Goal: Task Accomplishment & Management: Manage account settings

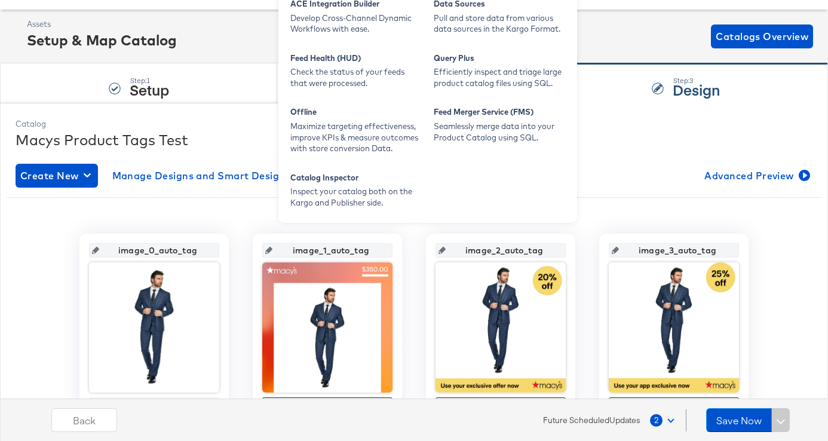
scroll to position [85, 0]
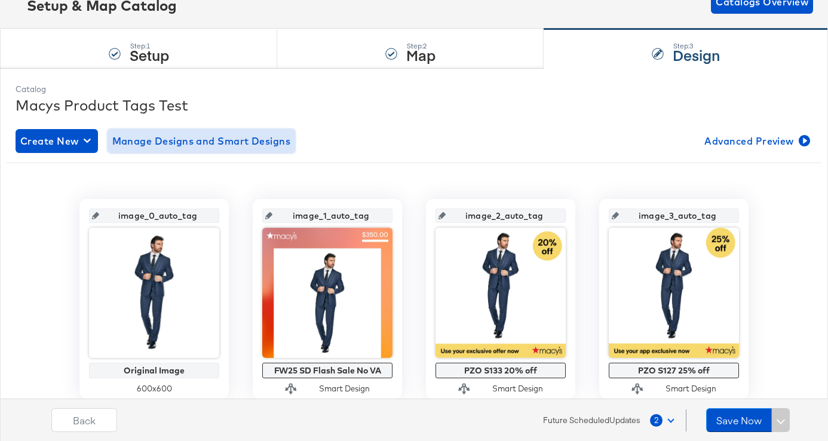
click at [220, 141] on span "Manage Designs and Smart Designs" at bounding box center [201, 141] width 179 height 17
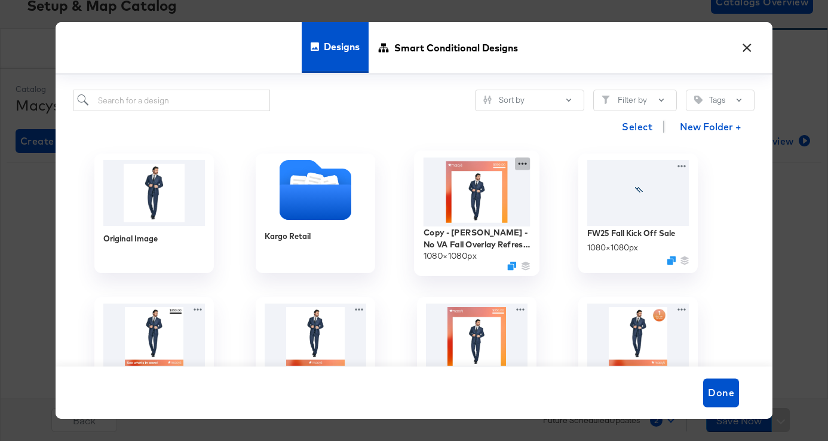
click at [522, 162] on icon at bounding box center [522, 164] width 15 height 13
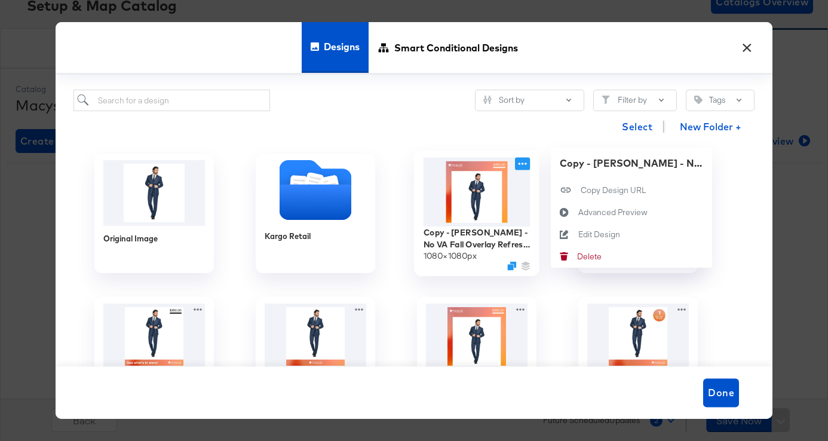
click at [522, 162] on icon at bounding box center [522, 164] width 15 height 13
click at [521, 164] on icon at bounding box center [522, 164] width 15 height 13
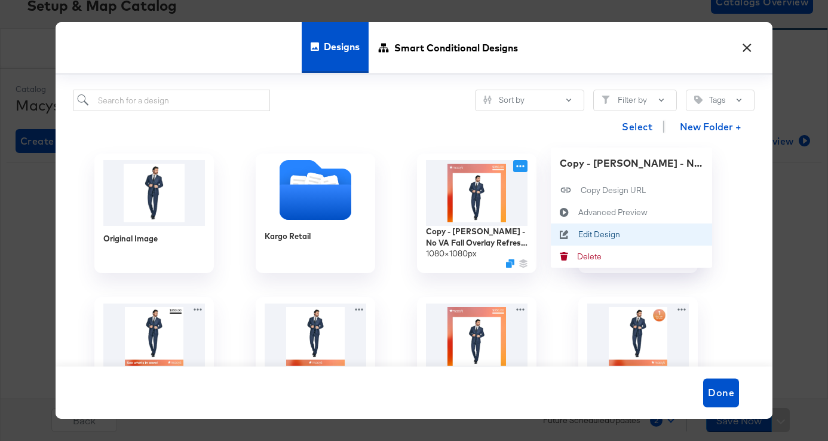
click at [578, 235] on div "Edit Design Edit Design" at bounding box center [578, 235] width 0 height 0
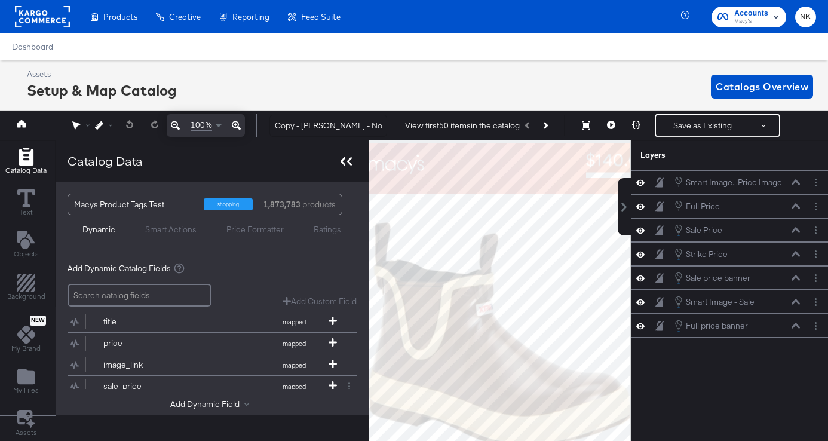
click at [340, 163] on icon at bounding box center [345, 161] width 11 height 8
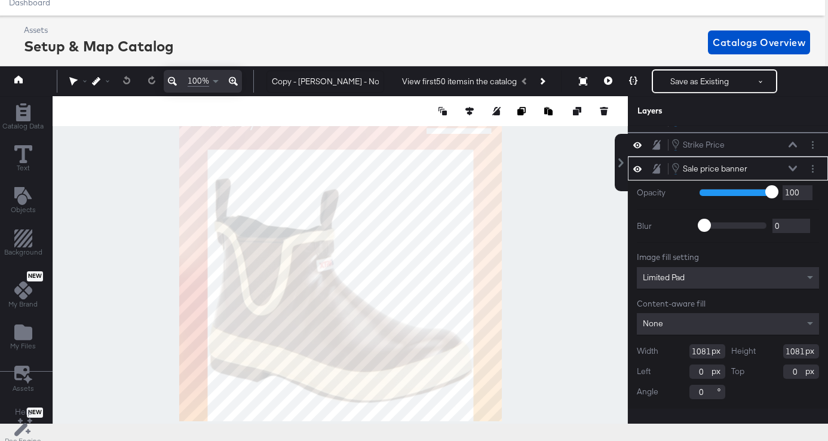
scroll to position [37, 3]
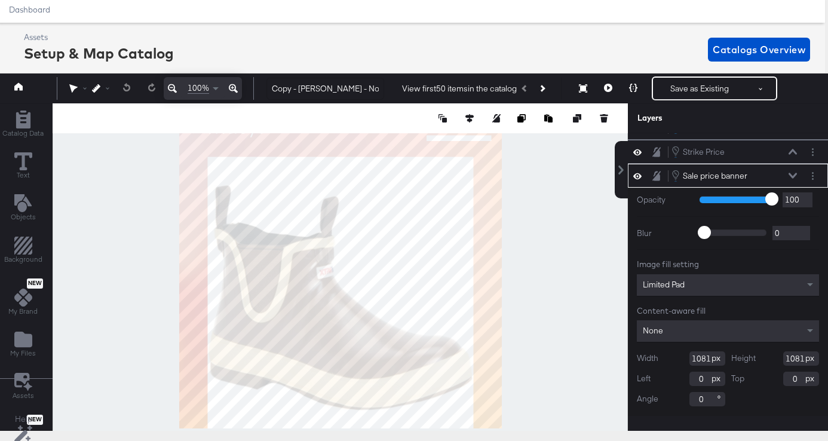
click at [639, 174] on icon at bounding box center [637, 176] width 8 height 6
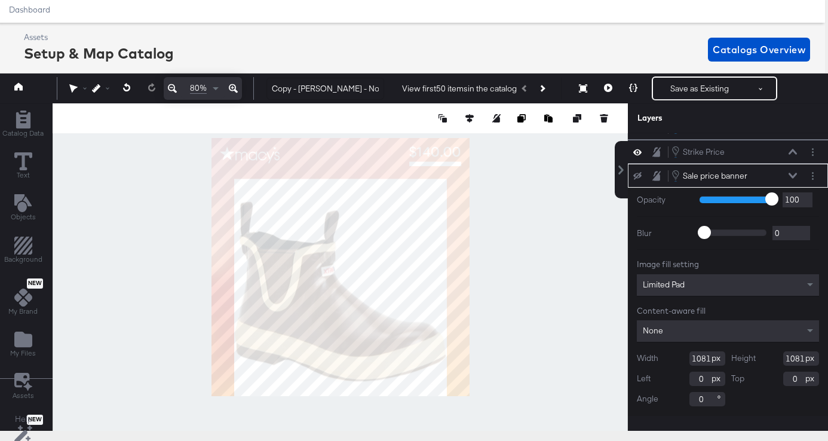
click at [639, 176] on icon at bounding box center [637, 176] width 8 height 8
click at [639, 176] on icon at bounding box center [637, 176] width 8 height 10
click at [638, 176] on icon at bounding box center [637, 176] width 8 height 8
click at [657, 176] on icon at bounding box center [656, 176] width 8 height 10
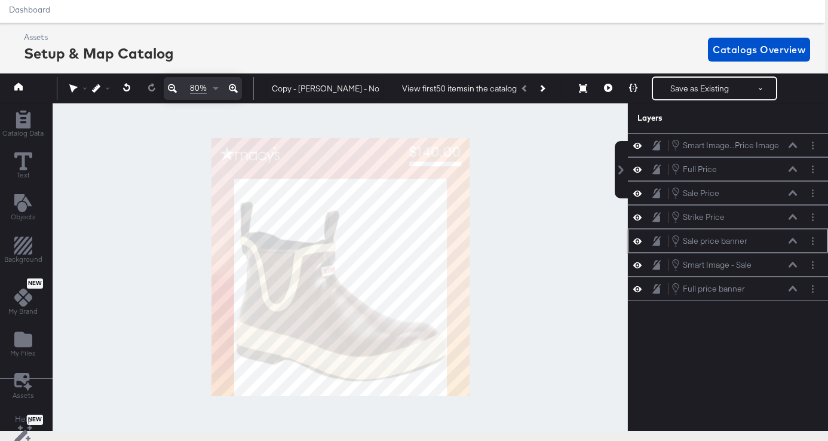
scroll to position [0, 0]
click at [657, 168] on icon at bounding box center [656, 169] width 8 height 10
click at [657, 168] on icon at bounding box center [656, 169] width 8 height 8
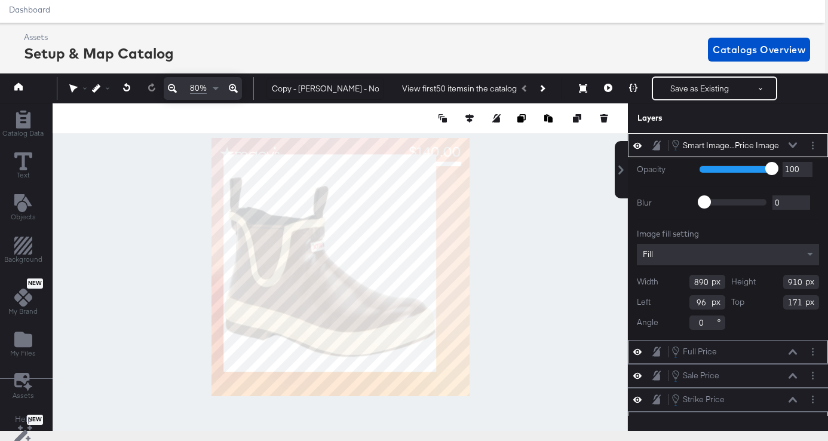
type input "51"
type input "69"
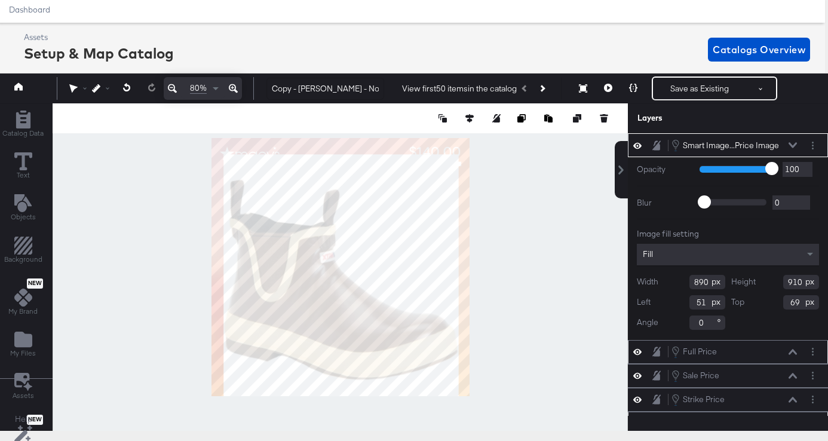
click at [453, 399] on div at bounding box center [340, 266] width 575 height 327
type input "984"
type input "1013"
type input "68"
click at [502, 186] on div at bounding box center [340, 266] width 575 height 327
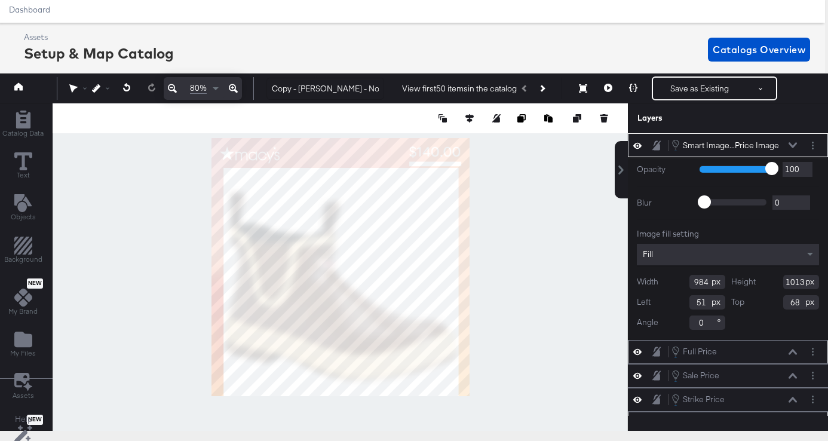
type input "956"
type input "125"
click at [501, 192] on div at bounding box center [340, 266] width 575 height 327
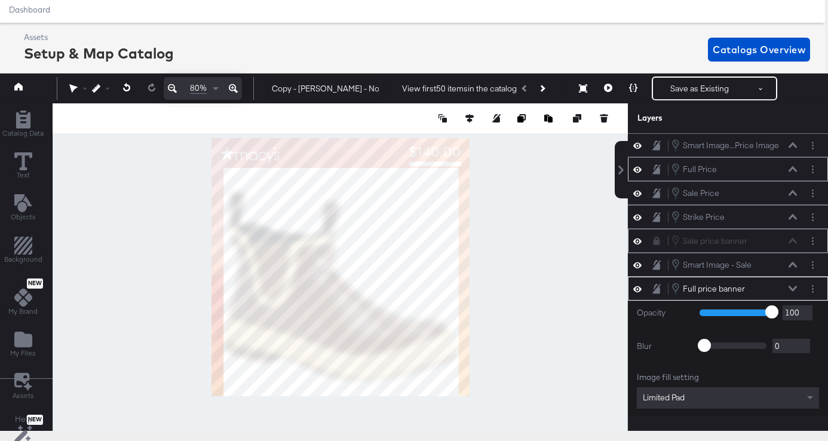
scroll to position [113, 0]
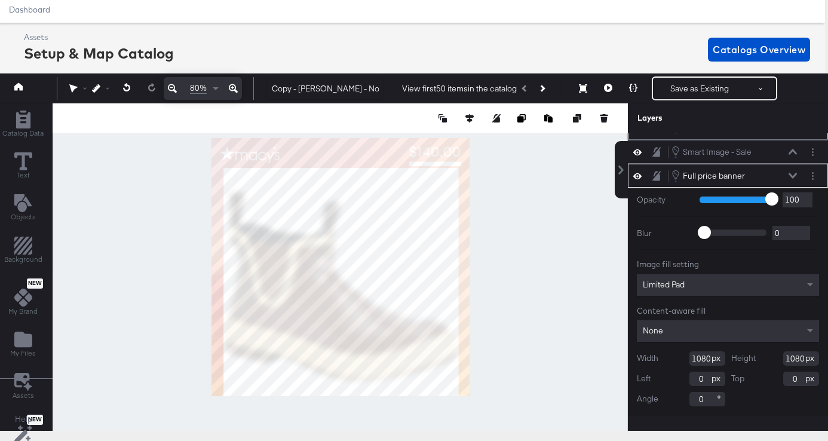
click at [636, 176] on icon at bounding box center [637, 176] width 8 height 10
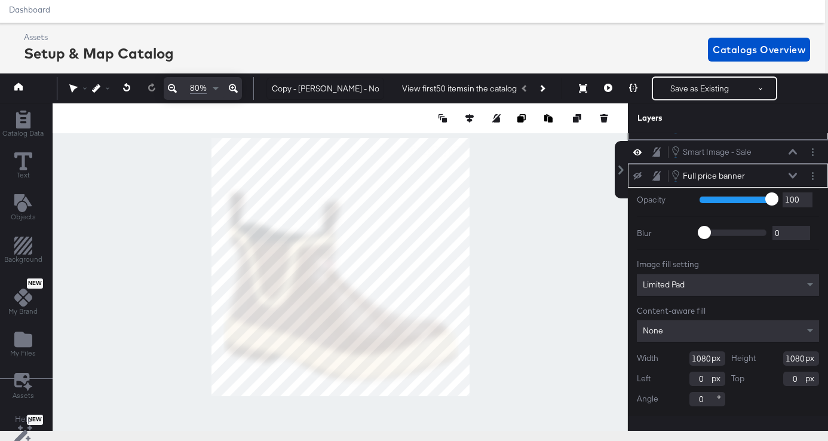
click at [636, 176] on icon at bounding box center [637, 176] width 8 height 8
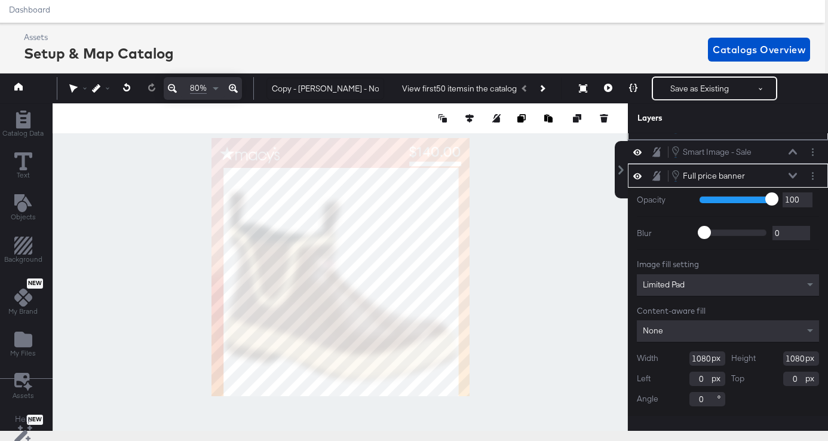
click at [793, 174] on icon at bounding box center [792, 176] width 8 height 6
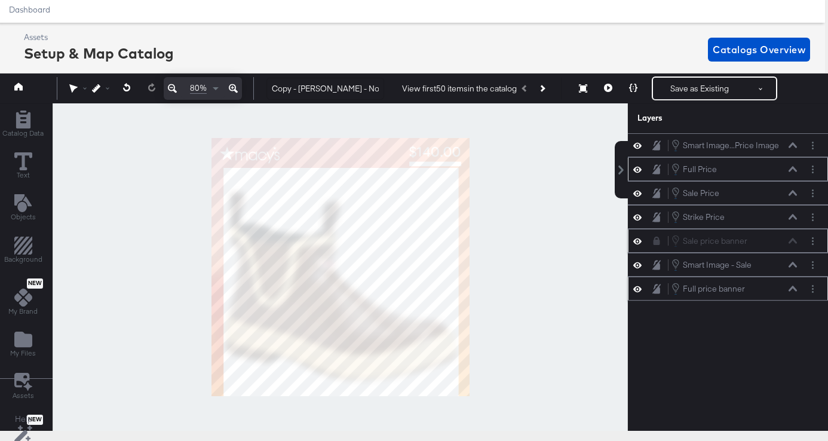
scroll to position [0, 0]
click at [637, 288] on icon at bounding box center [637, 289] width 8 height 6
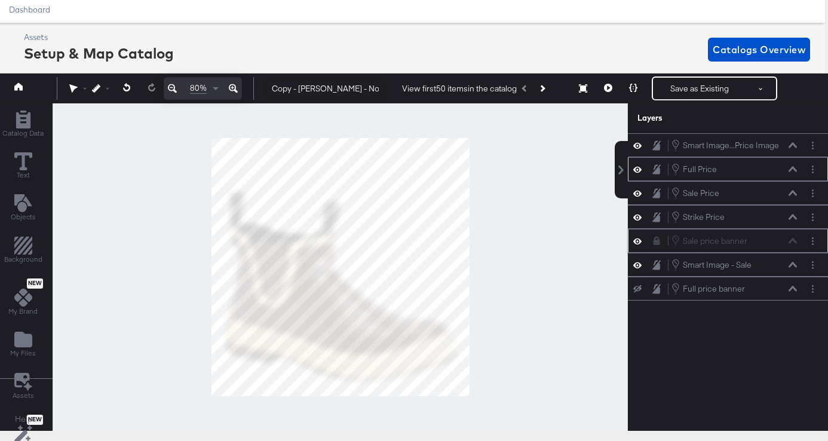
click at [637, 288] on icon at bounding box center [637, 289] width 8 height 8
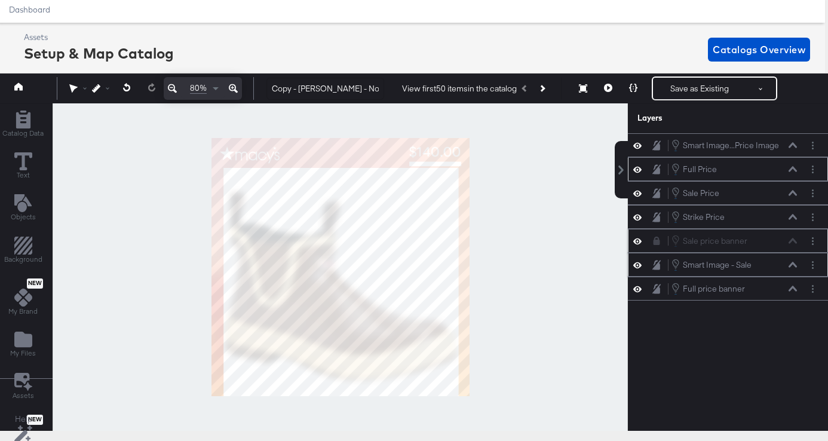
click at [638, 261] on icon at bounding box center [637, 265] width 8 height 10
click at [638, 261] on button at bounding box center [637, 265] width 10 height 10
drag, startPoint x: 292, startPoint y: 91, endPoint x: 256, endPoint y: 91, distance: 36.4
click at [256, 91] on div "80% Copy - Macy's - No VA Fall Overlay Refresh - Price Strike / Full Price View…" at bounding box center [410, 88] width 833 height 30
type input "DNU - [PERSON_NAME] - No VA Fall Overlay Refresh - Price Strike / Full Price"
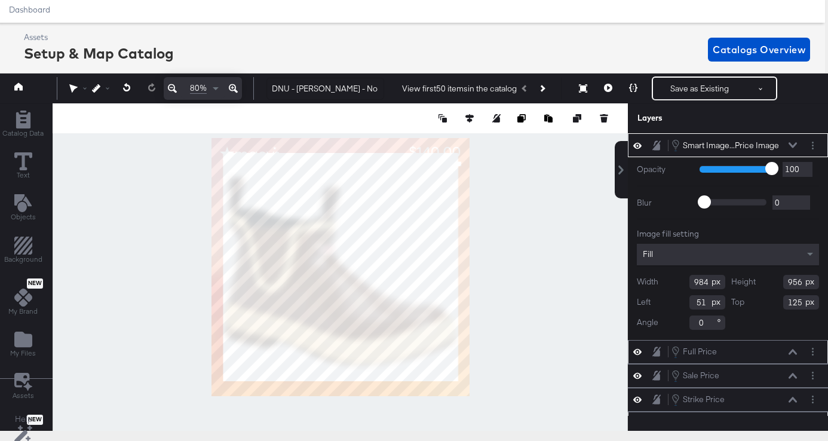
type input "49"
type input "63"
click at [704, 284] on input "984" at bounding box center [707, 282] width 36 height 14
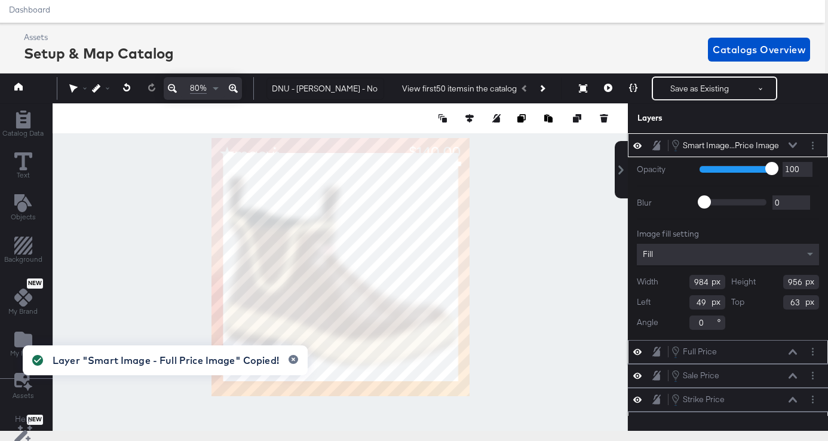
click at [798, 282] on input "956" at bounding box center [801, 282] width 36 height 14
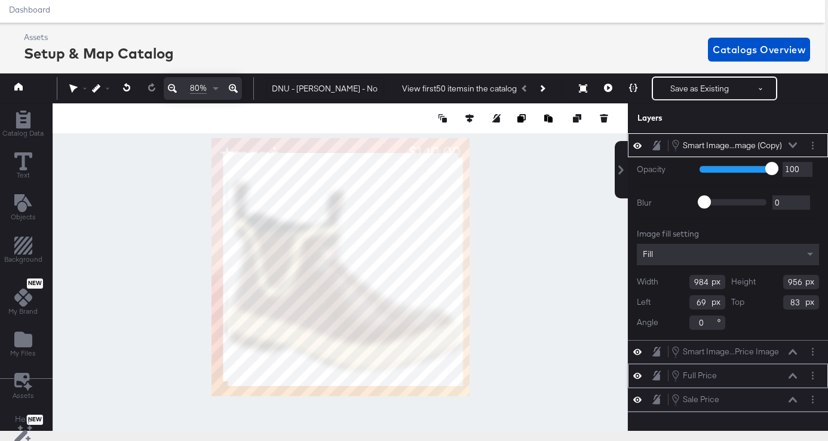
type input "105"
type input "290"
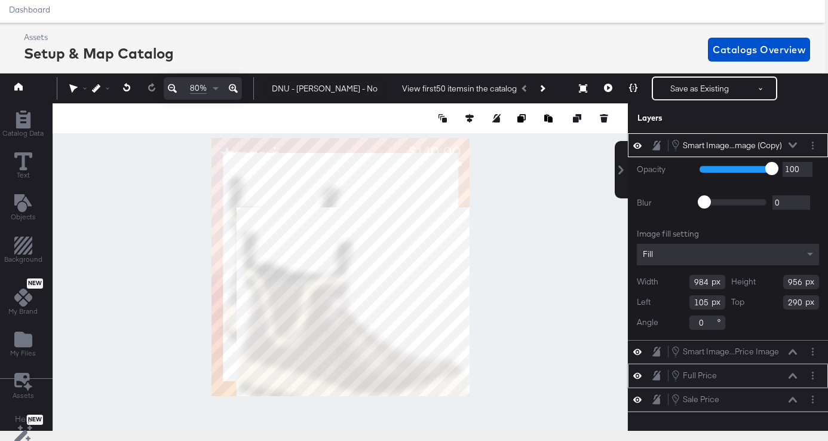
type input "365"
type input "268"
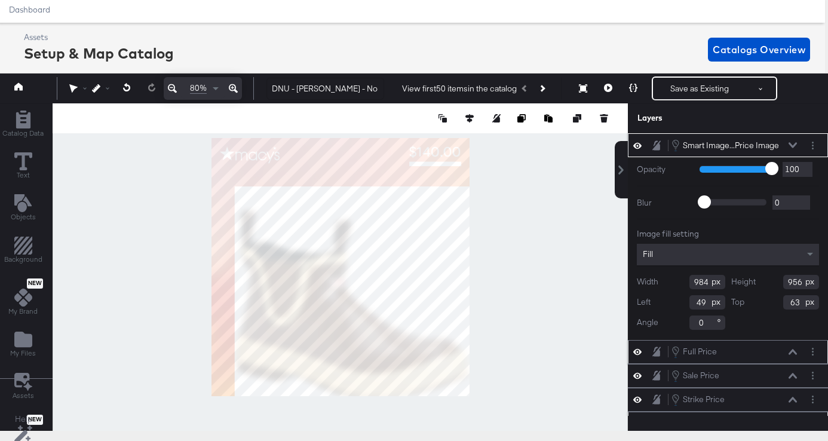
type input "16"
type input "78"
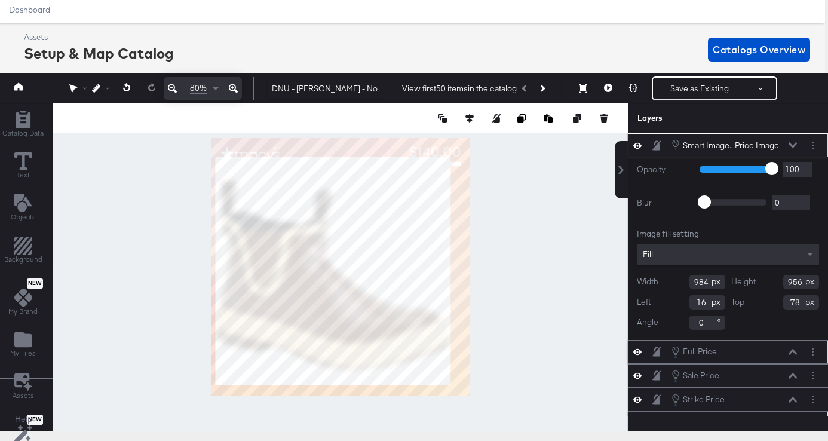
click at [706, 285] on input "984" at bounding box center [707, 282] width 36 height 14
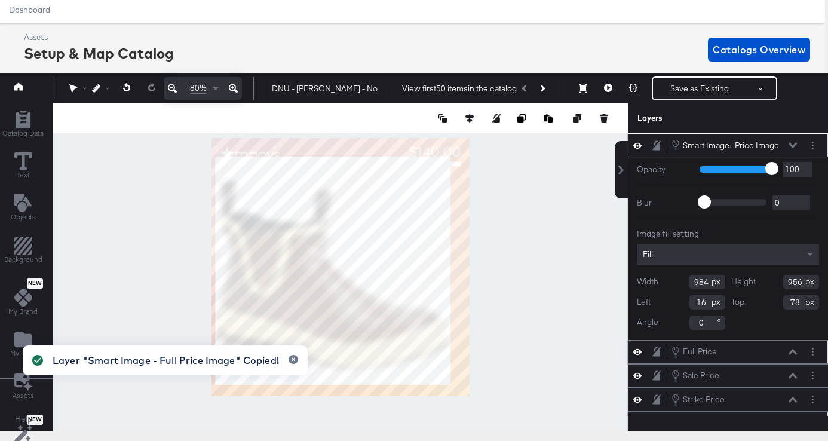
click at [798, 283] on input "956" at bounding box center [801, 282] width 36 height 14
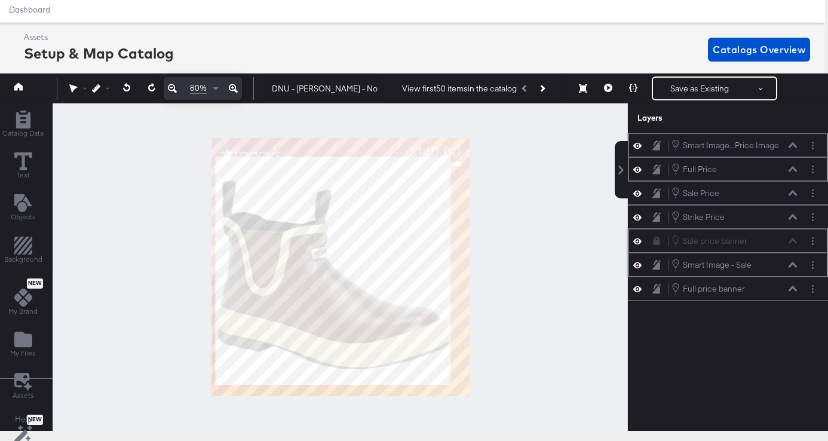
click at [708, 152] on div "Smart Image...Price Image Smart Image - Full Price Image" at bounding box center [727, 145] width 200 height 24
click at [720, 144] on div "Smart Image...Price Image" at bounding box center [730, 145] width 96 height 11
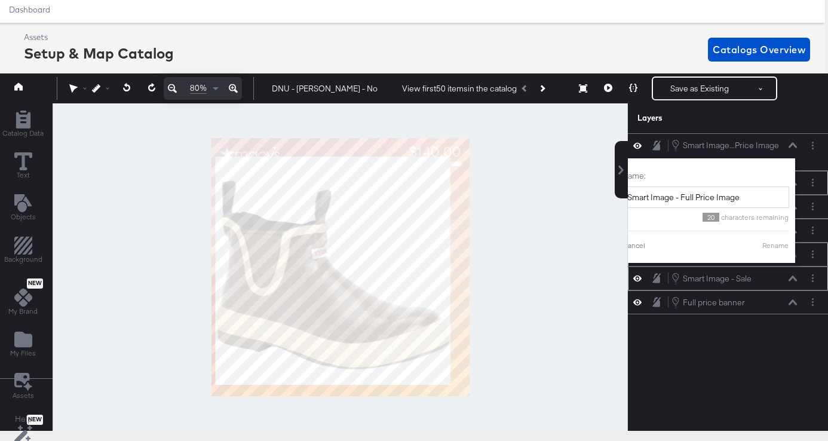
click at [543, 334] on div at bounding box center [340, 266] width 575 height 327
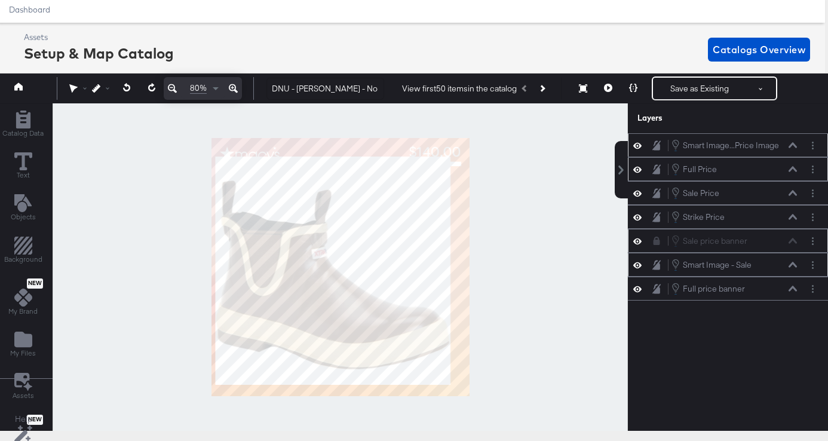
click at [794, 144] on icon at bounding box center [792, 145] width 8 height 5
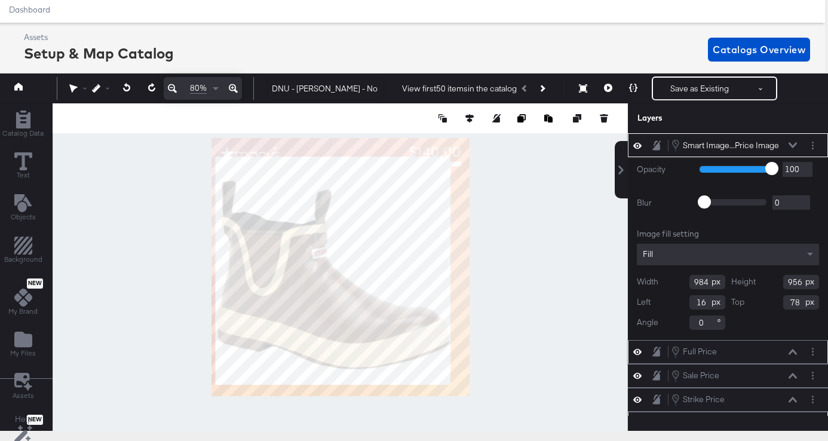
click at [807, 281] on div "Height 956" at bounding box center [775, 282] width 88 height 14
type input "984"
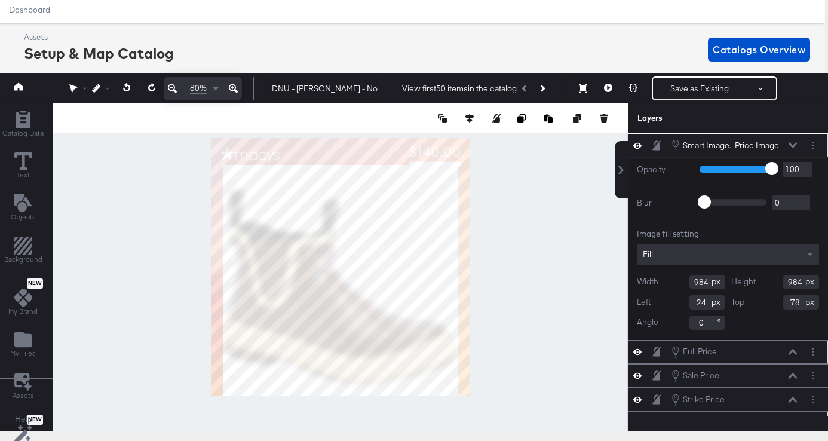
type input "48"
type input "112"
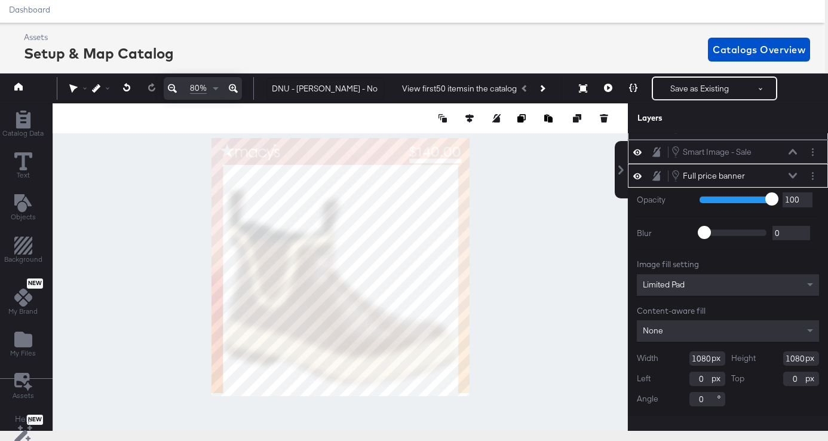
type input "-12"
type input "1081"
type input "1094"
click at [510, 227] on div at bounding box center [340, 266] width 575 height 327
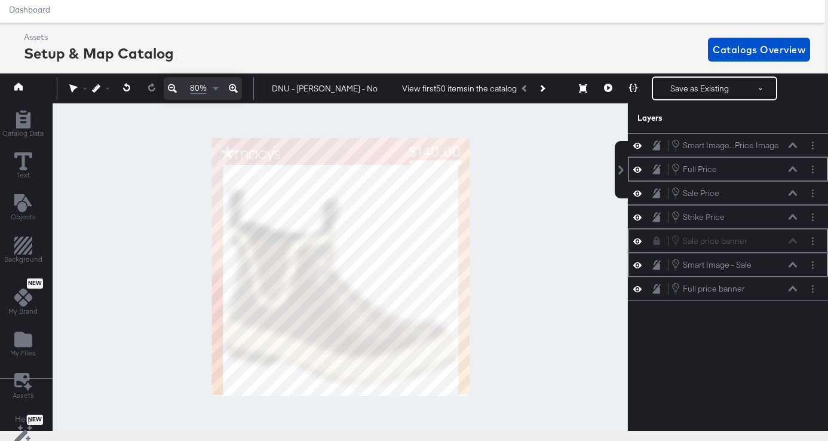
scroll to position [24, 0]
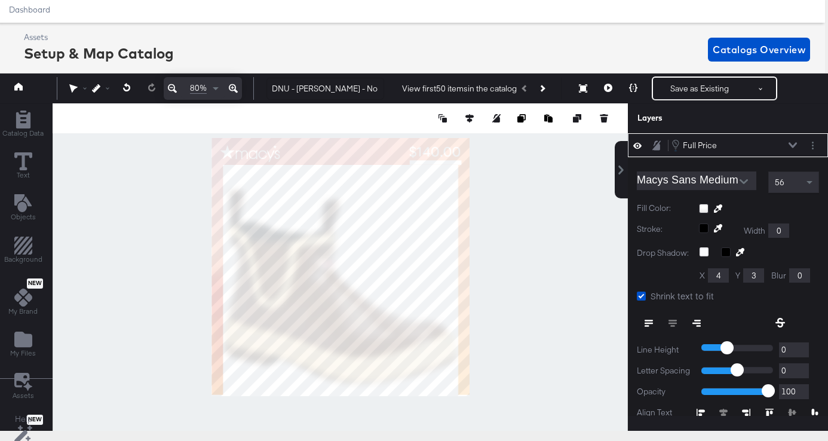
click at [702, 207] on div at bounding box center [759, 209] width 120 height 10
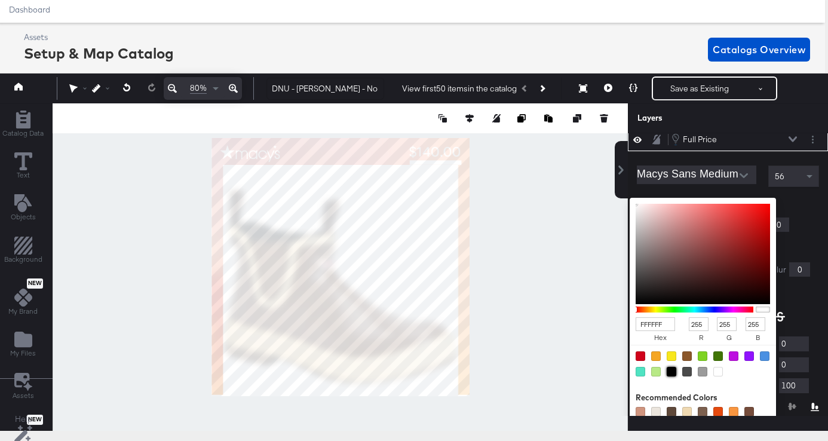
click at [672, 370] on div at bounding box center [671, 372] width 10 height 10
type input "000000"
type input "0"
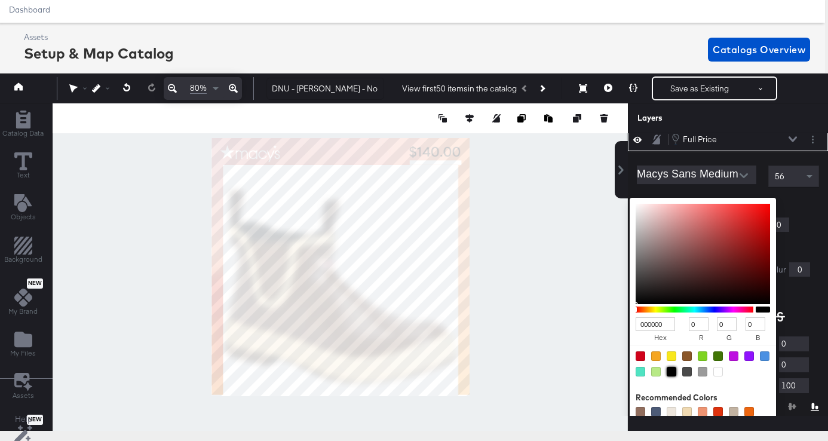
click at [608, 338] on div at bounding box center [340, 266] width 574 height 327
type input "EDF0F2"
type input "237"
type input "240"
type input "242"
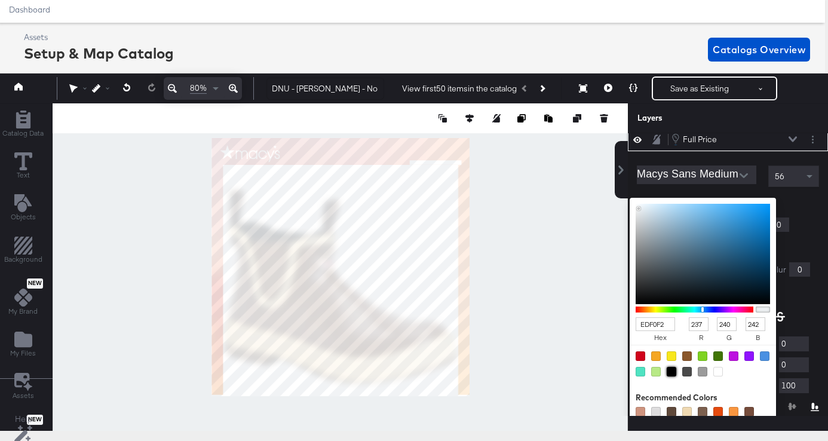
click at [670, 369] on div at bounding box center [671, 372] width 10 height 10
type input "000000"
type input "0"
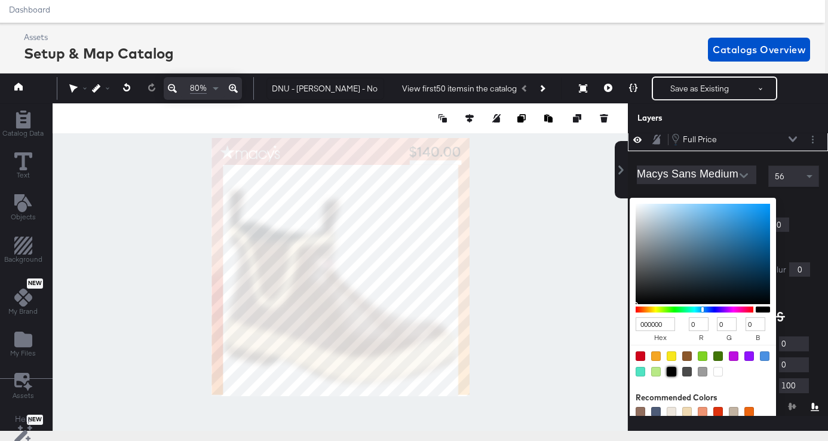
click at [779, 119] on div "Layers" at bounding box center [727, 118] width 200 height 30
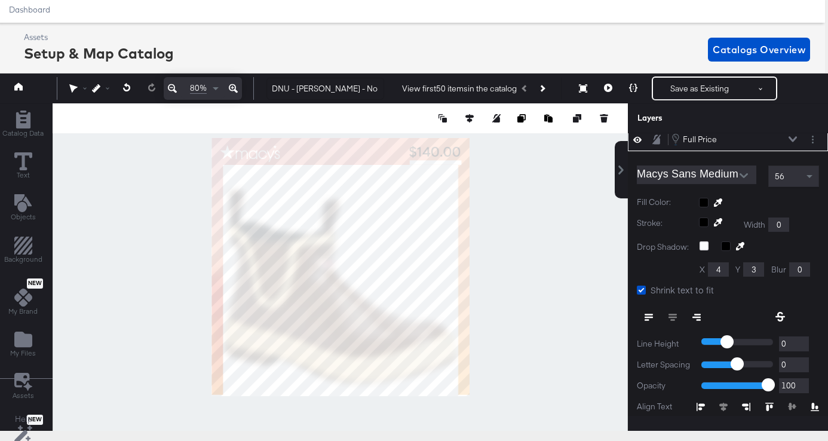
click at [504, 211] on div at bounding box center [340, 266] width 575 height 327
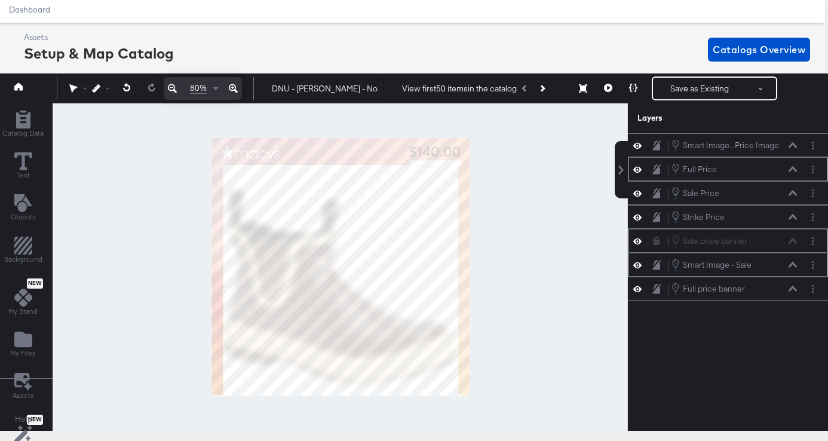
scroll to position [113, 0]
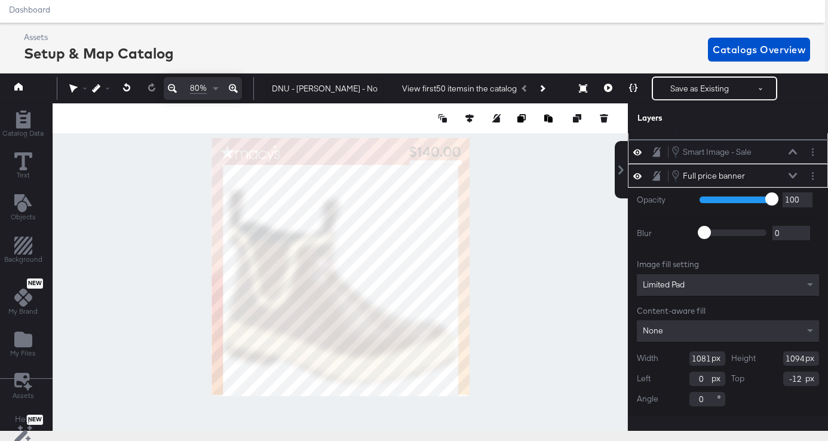
click at [487, 255] on div at bounding box center [340, 266] width 575 height 327
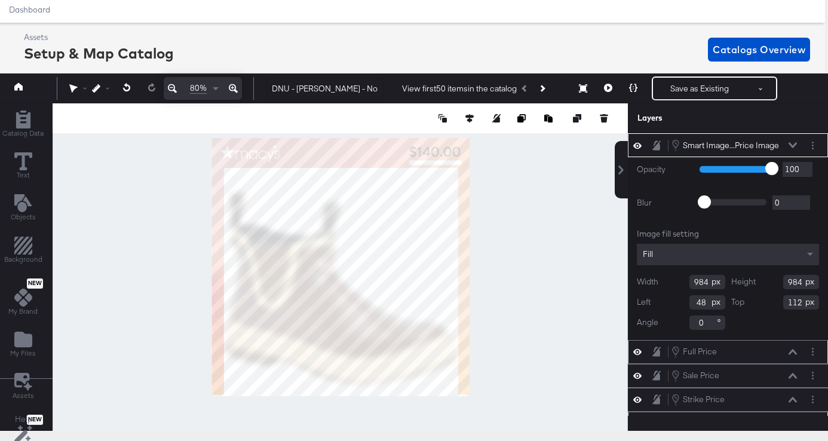
type input "980"
type input "971"
type input "52"
type input "125"
click at [706, 282] on input "980" at bounding box center [707, 282] width 36 height 14
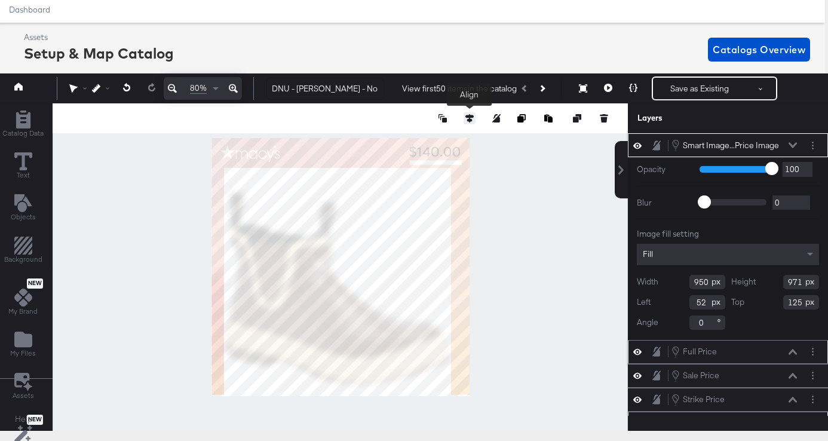
type input "950"
click at [469, 119] on icon at bounding box center [469, 118] width 8 height 8
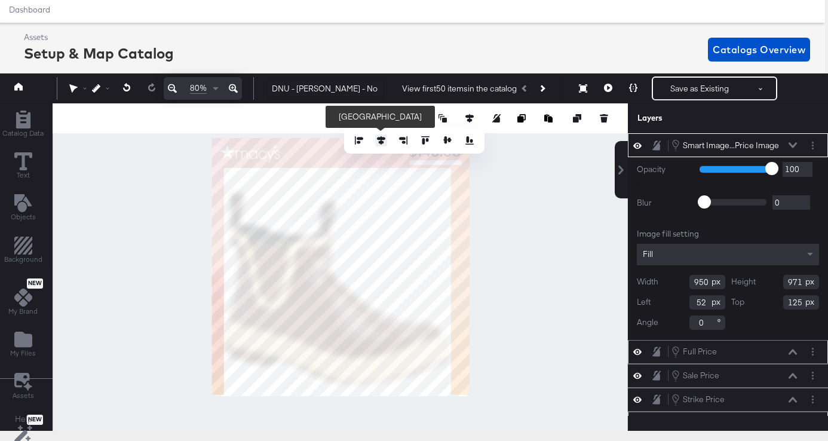
click at [382, 140] on icon at bounding box center [381, 140] width 8 height 8
type input "65"
click at [554, 220] on div at bounding box center [340, 266] width 575 height 327
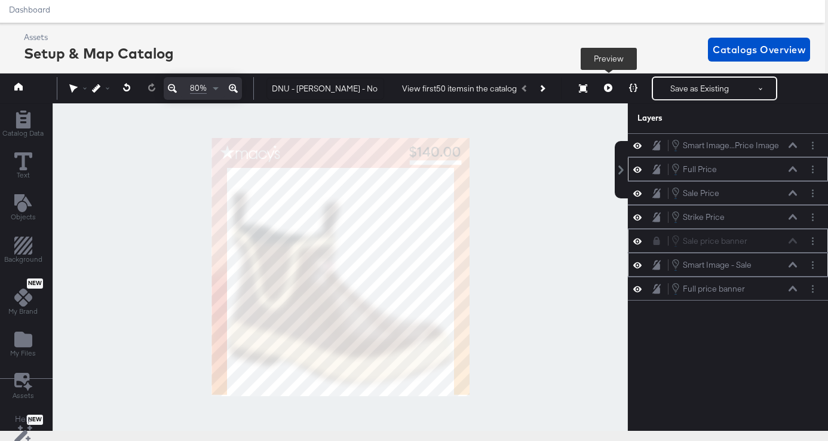
click at [604, 90] on button at bounding box center [607, 88] width 25 height 24
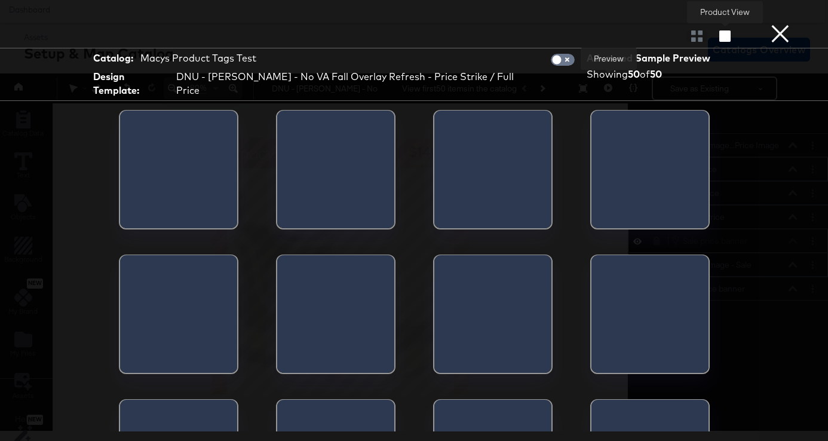
click at [728, 41] on icon "button" at bounding box center [724, 35] width 11 height 11
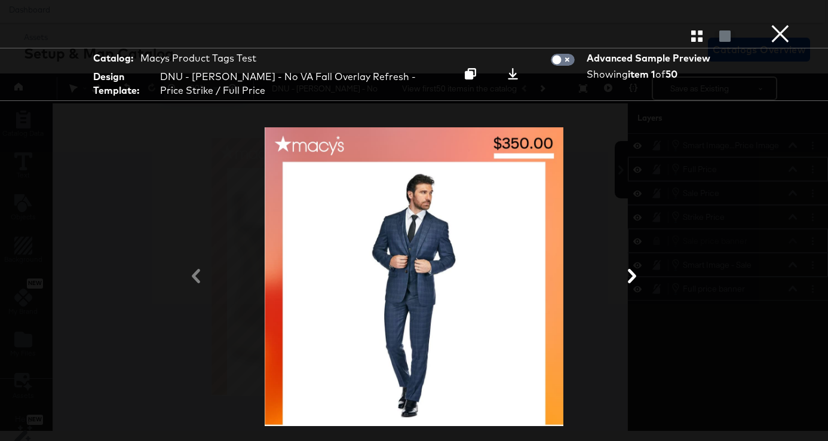
click at [629, 277] on icon at bounding box center [632, 276] width 14 height 14
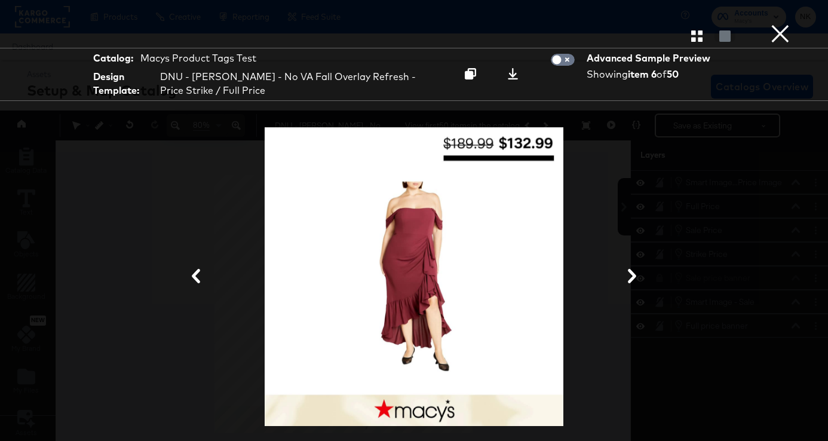
scroll to position [37, 3]
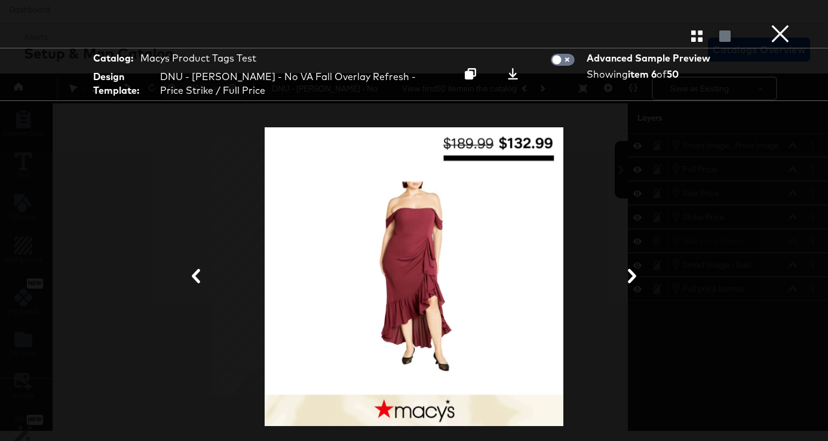
click at [629, 277] on icon at bounding box center [632, 276] width 14 height 14
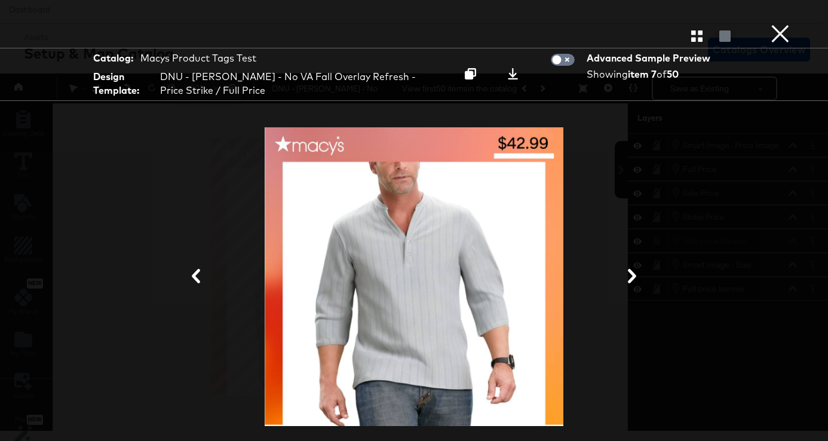
click at [779, 24] on button "×" at bounding box center [780, 12] width 24 height 24
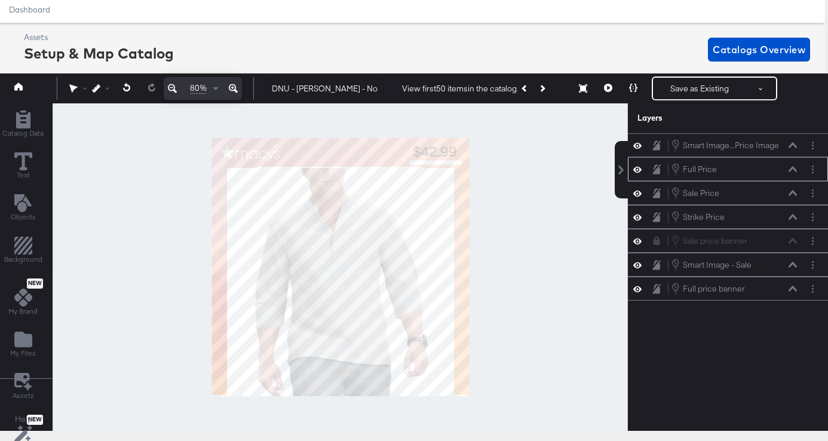
click at [795, 170] on icon at bounding box center [792, 169] width 8 height 5
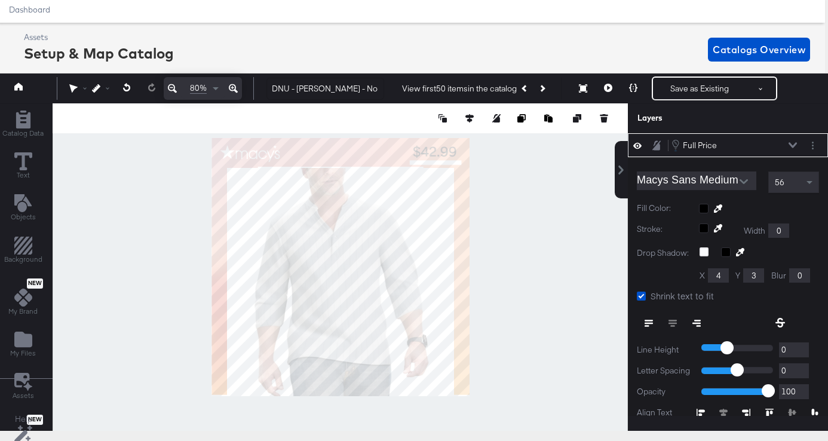
click at [700, 209] on div at bounding box center [759, 209] width 120 height 10
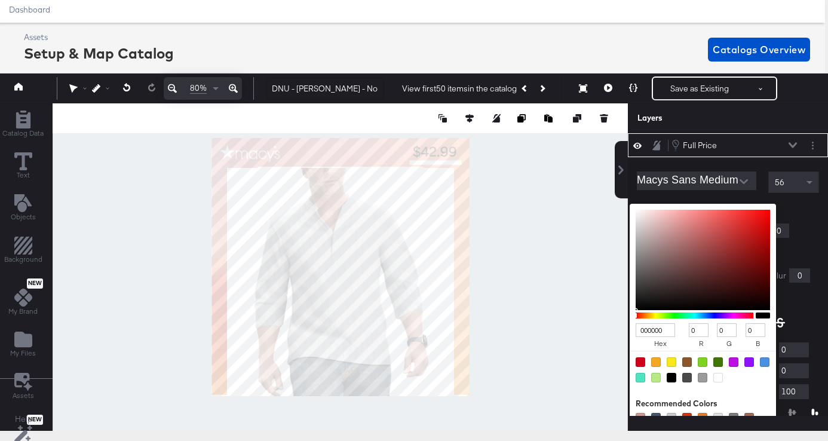
scroll to position [30, 0]
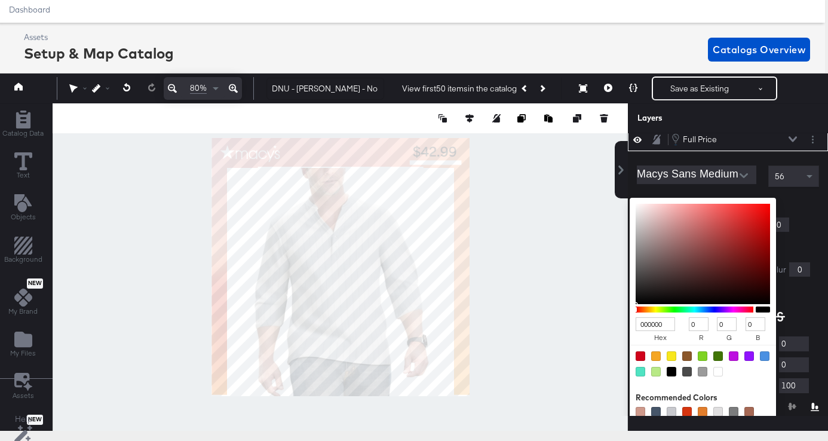
click at [717, 370] on div at bounding box center [718, 372] width 10 height 10
type input "FFFFFF"
type input "255"
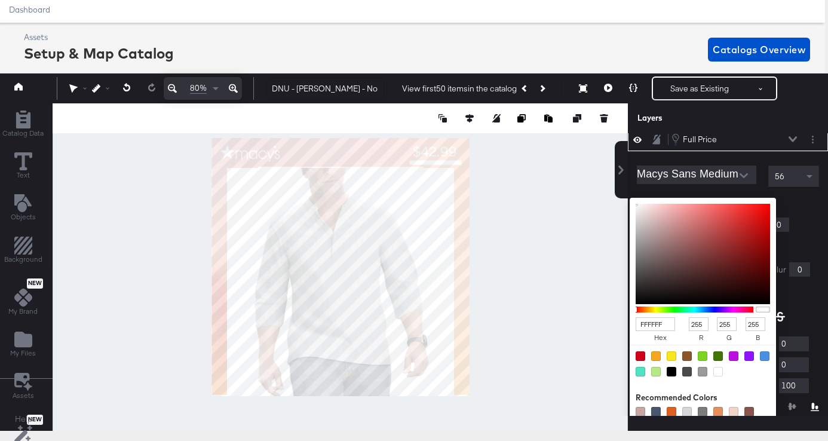
click at [541, 272] on div at bounding box center [340, 266] width 574 height 327
type input "EDF0F2"
type input "237"
type input "240"
type input "242"
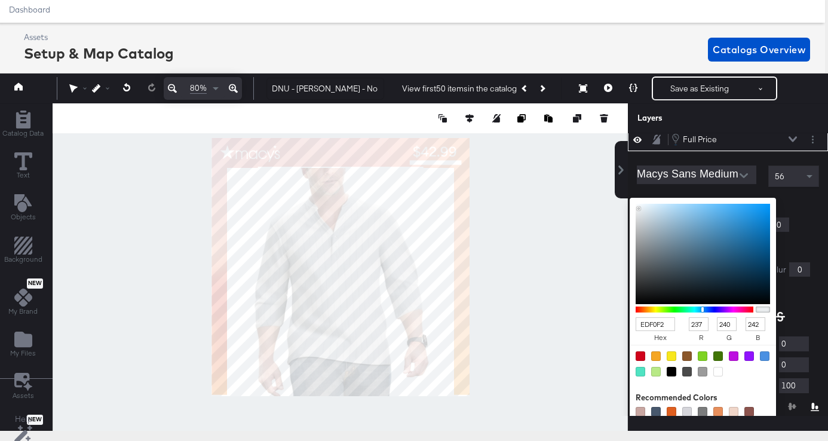
click at [716, 372] on div at bounding box center [718, 372] width 10 height 10
type input "FFFFFF"
type input "255"
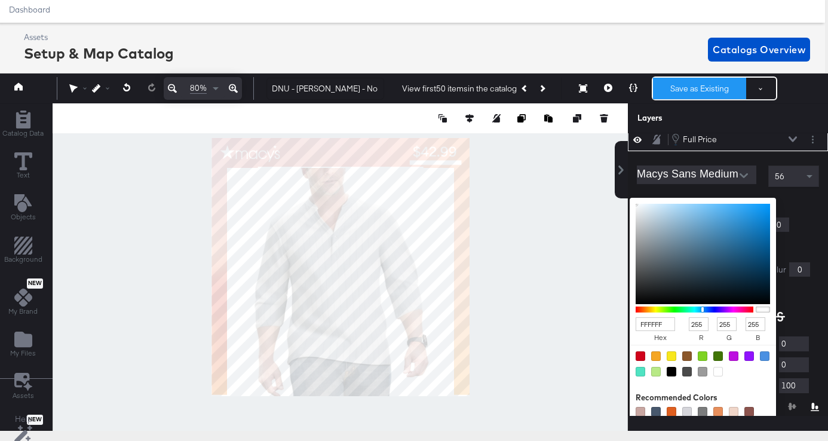
click at [704, 84] on button "Save as Existing" at bounding box center [699, 88] width 93 height 21
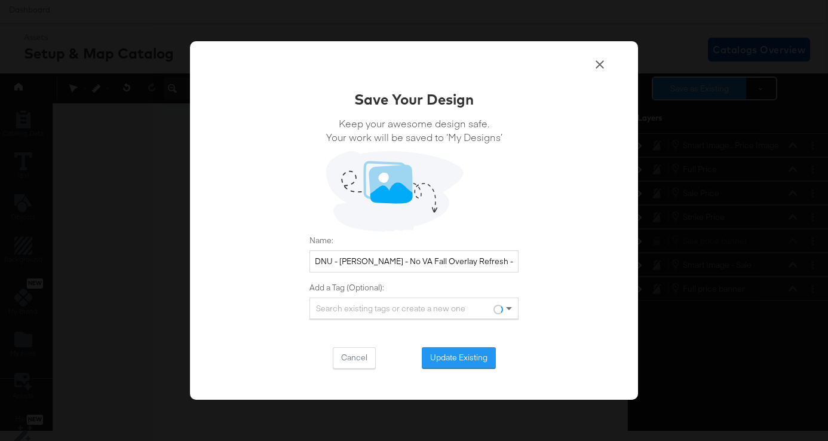
scroll to position [0, 0]
click at [362, 346] on div "Save Your Design Keep your awesome design safe. Your work will be saved to ‘My …" at bounding box center [413, 228] width 209 height 279
click at [359, 363] on button "Cancel" at bounding box center [354, 357] width 43 height 21
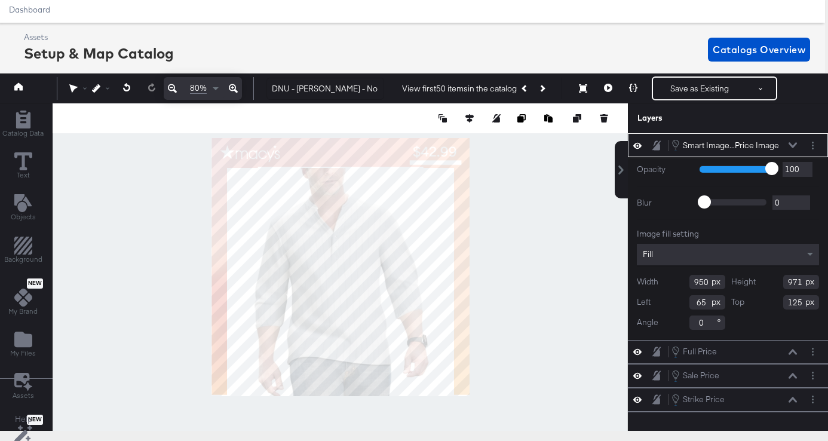
type input "193"
type input "453"
type input "66"
type input "110"
click at [656, 145] on icon at bounding box center [656, 145] width 8 height 10
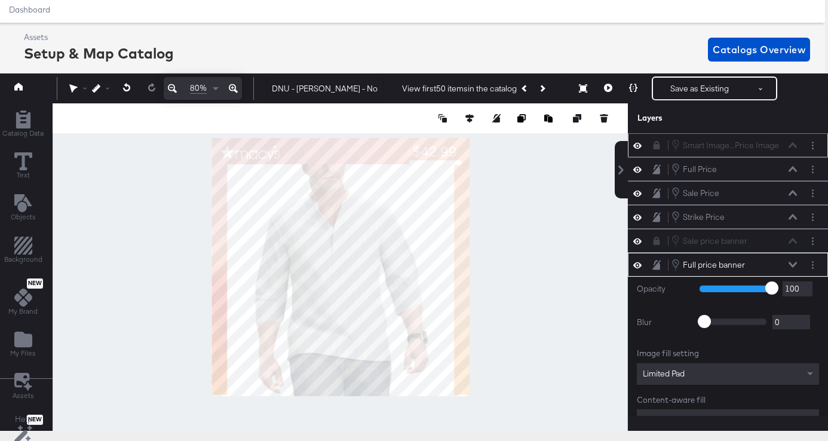
scroll to position [89, 0]
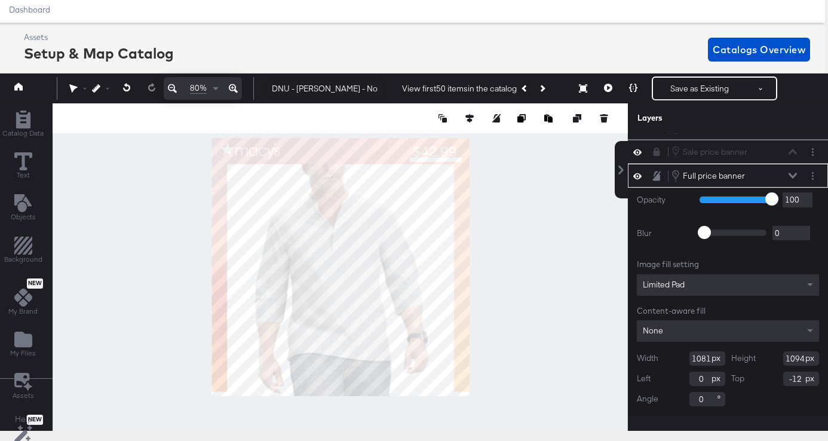
type input "-25"
click at [635, 176] on icon at bounding box center [637, 176] width 8 height 10
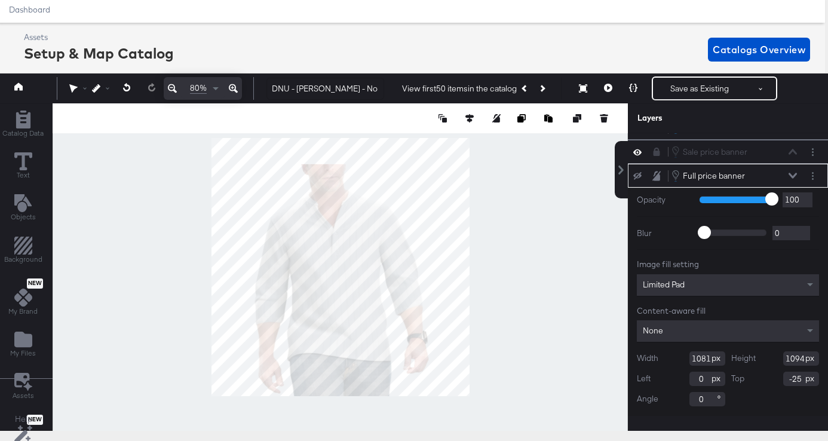
click at [639, 175] on icon at bounding box center [637, 176] width 8 height 8
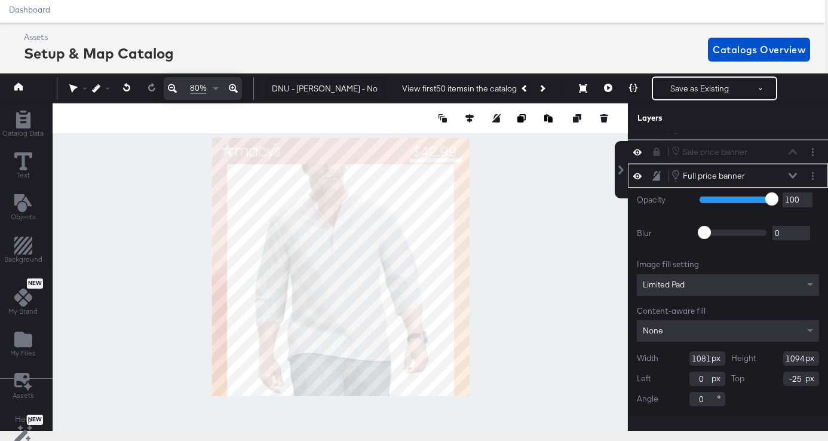
click at [337, 401] on div at bounding box center [340, 266] width 575 height 327
type input "1124"
type input "-32"
click at [527, 297] on div at bounding box center [340, 266] width 575 height 327
type input "-27"
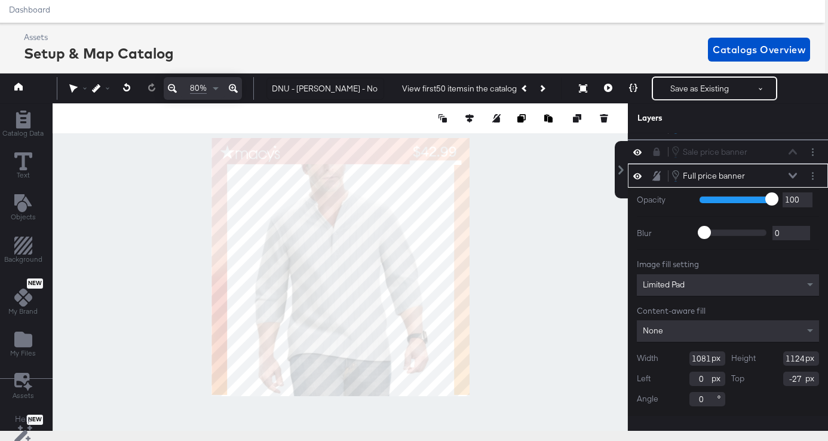
click at [703, 359] on input "1081" at bounding box center [707, 358] width 36 height 14
click at [798, 358] on input "1124" at bounding box center [801, 358] width 36 height 14
type input "1081"
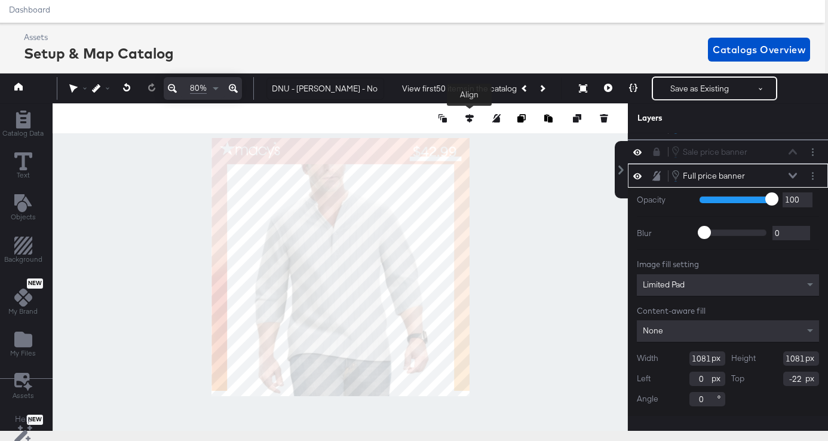
click at [466, 112] on div at bounding box center [340, 118] width 575 height 30
click at [471, 119] on icon at bounding box center [469, 118] width 8 height 8
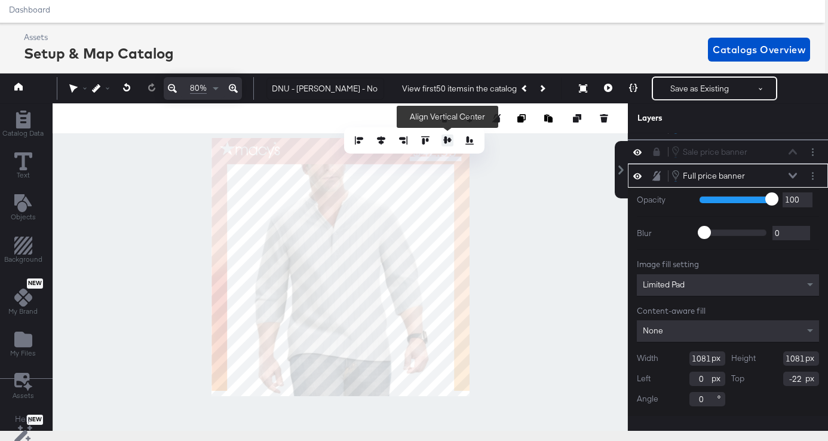
click at [447, 140] on icon at bounding box center [447, 139] width 8 height 7
type input "0"
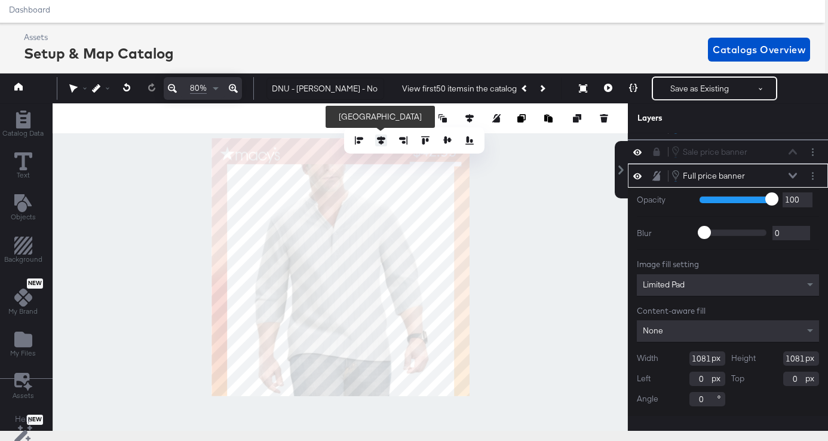
click at [377, 142] on button at bounding box center [381, 140] width 12 height 12
click at [510, 184] on div at bounding box center [340, 266] width 575 height 327
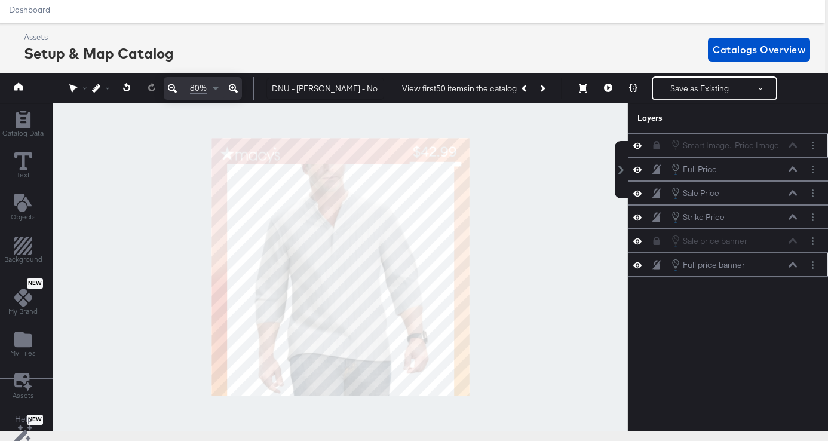
scroll to position [0, 0]
click at [789, 266] on icon at bounding box center [792, 265] width 8 height 6
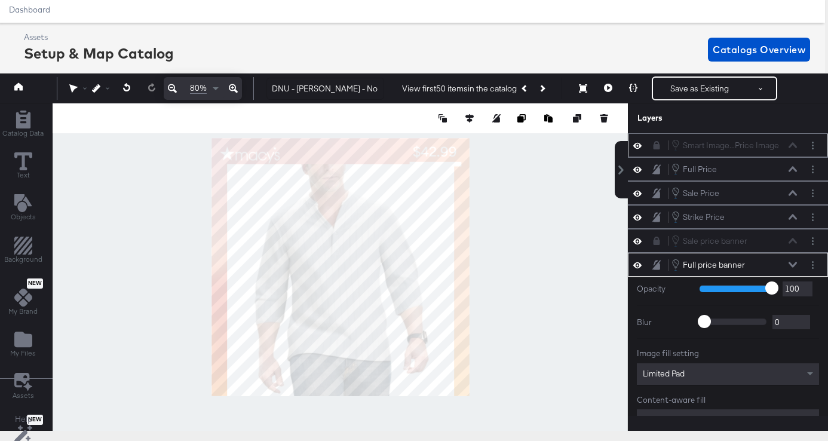
scroll to position [89, 0]
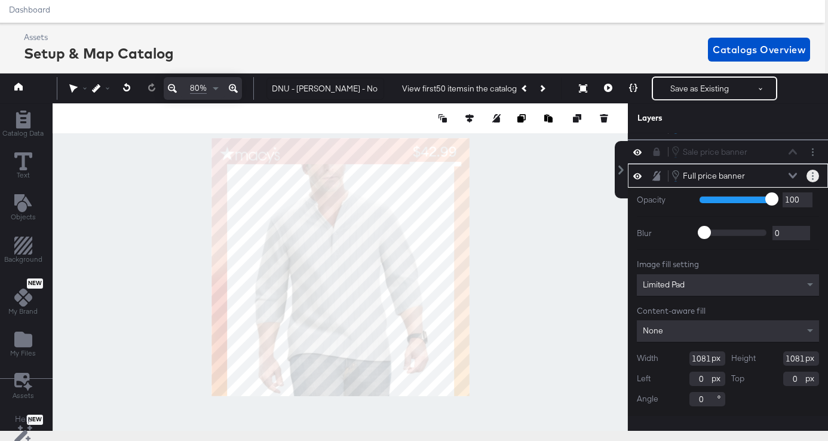
click at [816, 174] on button "Layer Options" at bounding box center [812, 176] width 13 height 13
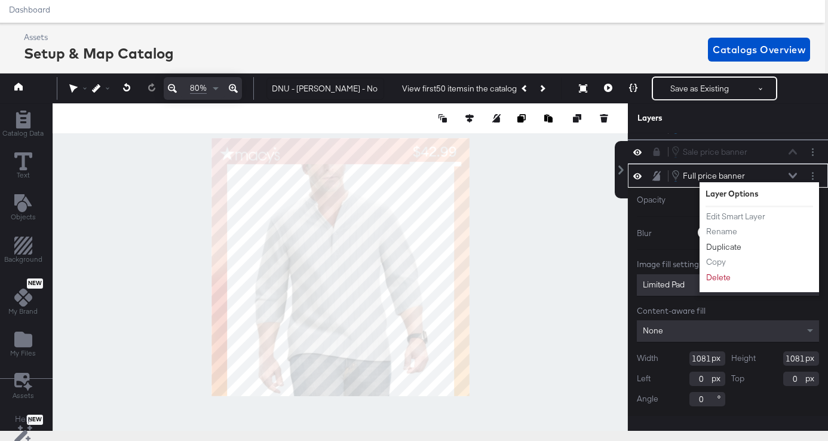
click at [730, 247] on button "Duplicate" at bounding box center [723, 247] width 36 height 13
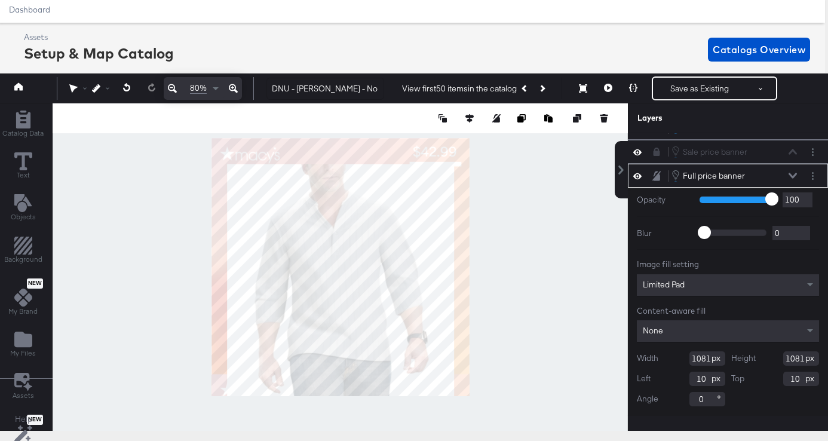
click at [439, 404] on html "Products Products Product Catalogs Enhance Your Product Catalog, Map Them to Pu…" at bounding box center [411, 183] width 828 height 441
type input "0"
type input "1042"
click at [654, 177] on icon at bounding box center [656, 176] width 8 height 10
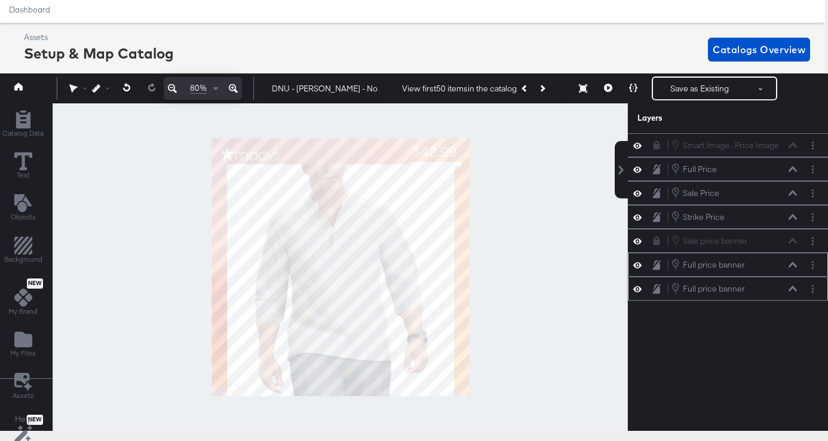
scroll to position [0, 0]
click at [734, 145] on div "Smart Image...Price Image Smart Image - Full Price Image" at bounding box center [733, 145] width 127 height 13
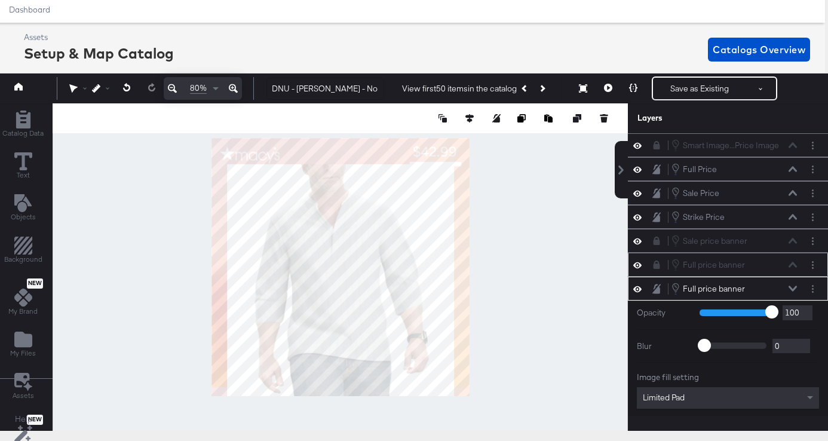
scroll to position [113, 0]
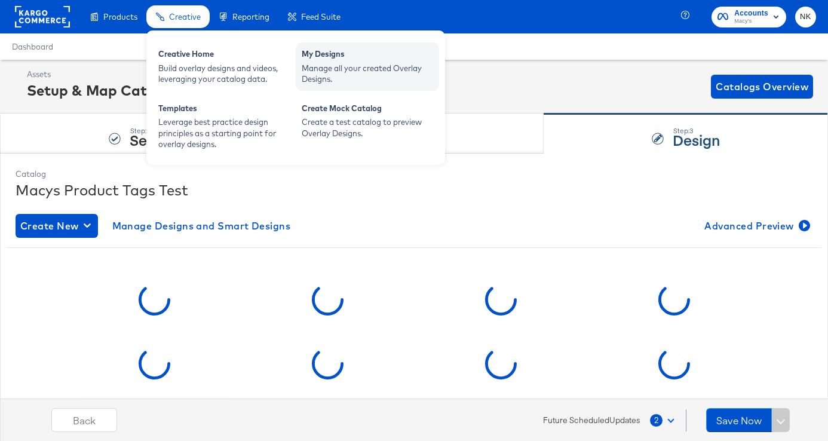
click at [352, 71] on div "Manage all your created Overlay Designs." at bounding box center [367, 74] width 131 height 22
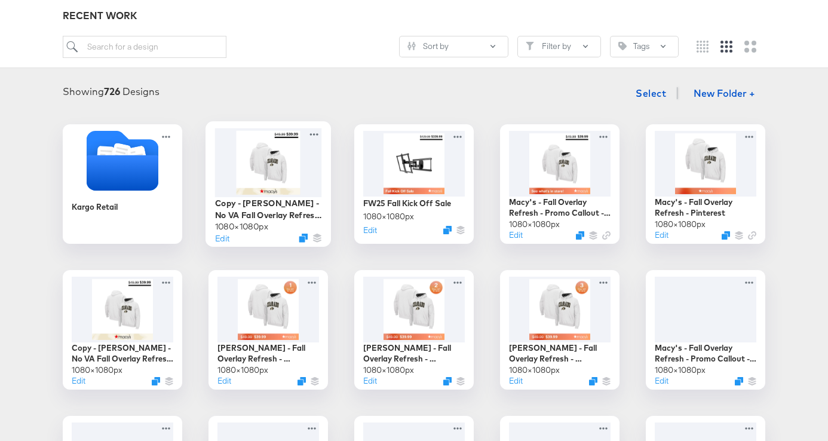
scroll to position [177, 0]
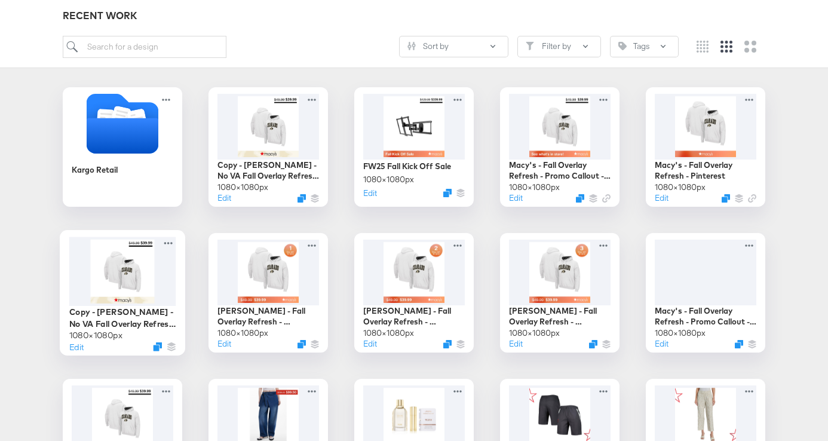
click at [124, 265] on div at bounding box center [122, 270] width 107 height 69
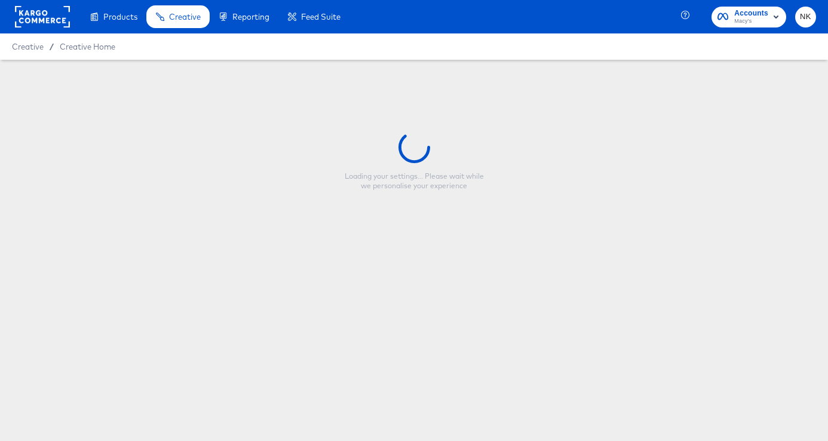
type input "Copy - [PERSON_NAME] - No VA Fall Overlay Refresh - Price Strike / Full Price"
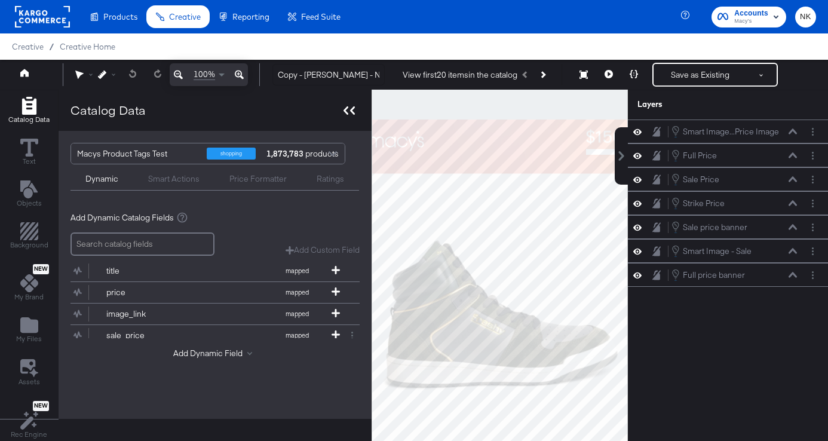
click at [352, 107] on icon at bounding box center [352, 110] width 5 height 8
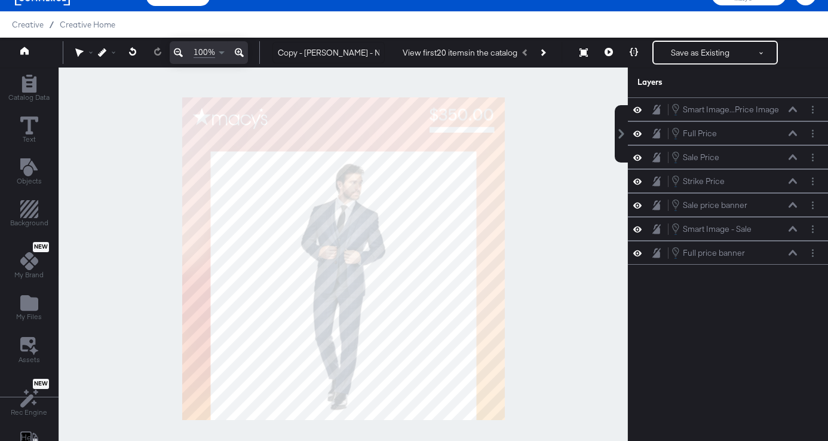
scroll to position [25, 0]
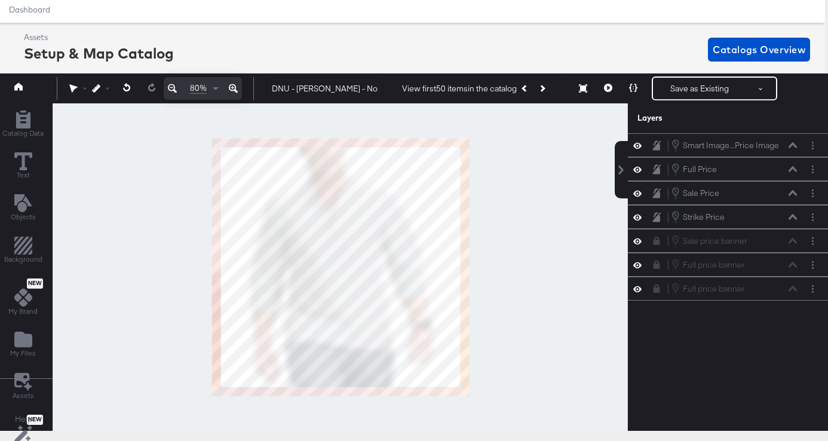
scroll to position [37, 3]
click at [639, 172] on icon at bounding box center [637, 169] width 8 height 10
click at [639, 172] on icon at bounding box center [637, 169] width 8 height 8
click at [793, 171] on icon at bounding box center [792, 169] width 8 height 6
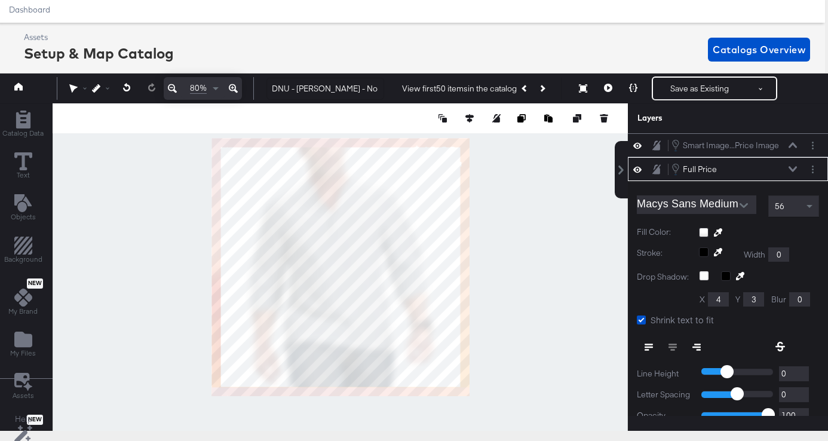
scroll to position [24, 0]
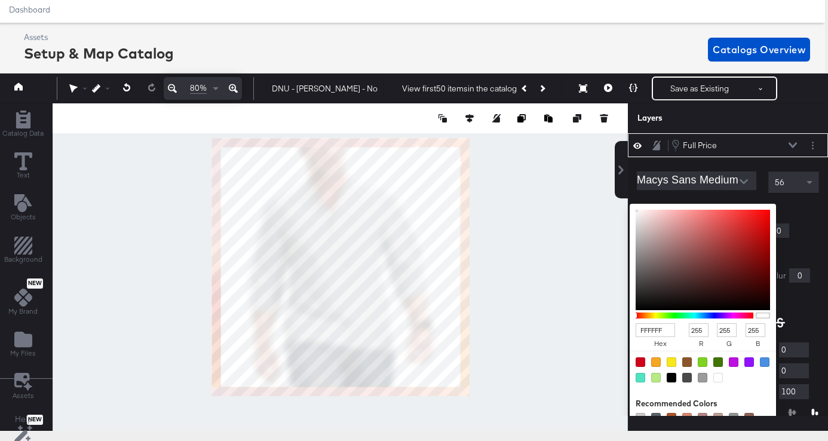
click at [706, 209] on div "FFFFFF hex 255 r 255 g 255 b 100 a Recommended Colors" at bounding box center [759, 209] width 120 height 10
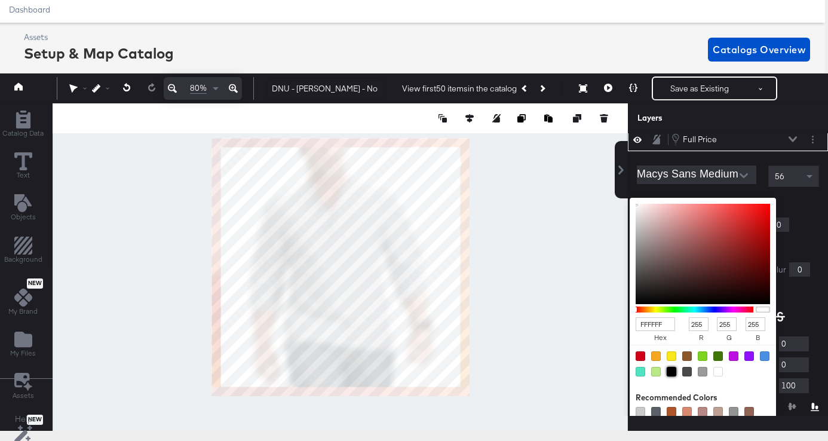
click at [672, 367] on div at bounding box center [671, 372] width 10 height 10
type input "000000"
type input "0"
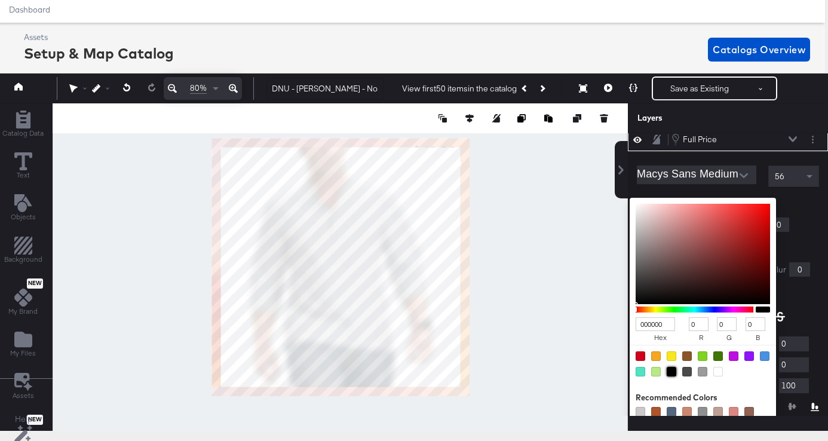
type input "EDF0F2"
type input "237"
type input "240"
type input "242"
click at [560, 260] on div at bounding box center [340, 266] width 574 height 327
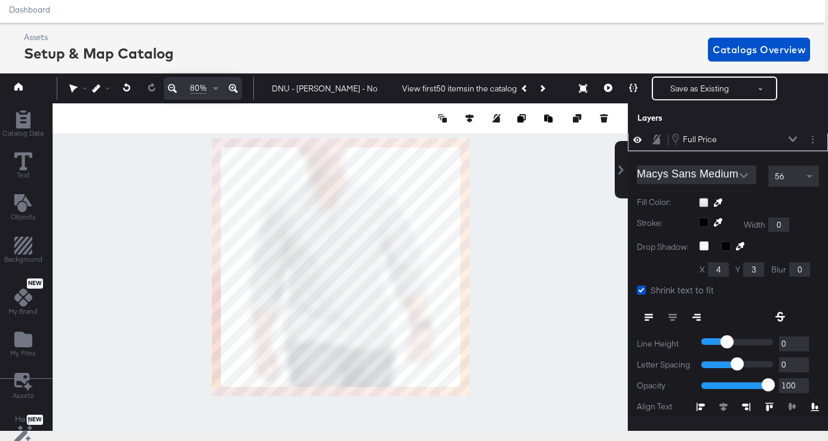
click at [792, 140] on icon at bounding box center [792, 139] width 8 height 5
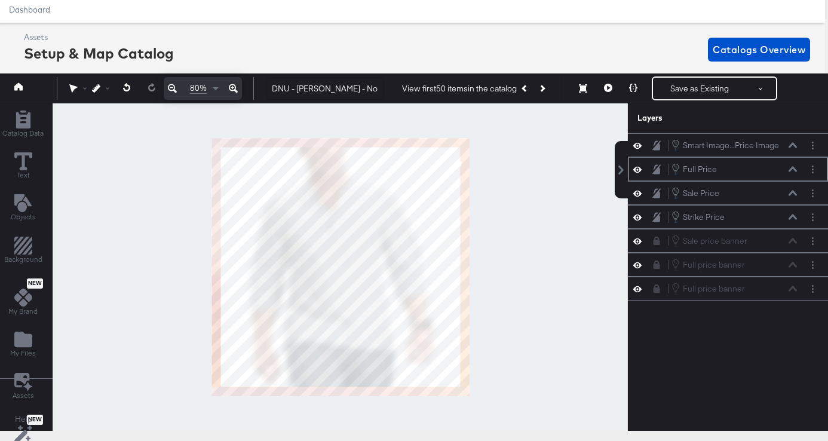
click at [794, 173] on div "Full Price Full Price" at bounding box center [733, 168] width 127 height 13
click at [792, 168] on icon at bounding box center [792, 169] width 8 height 5
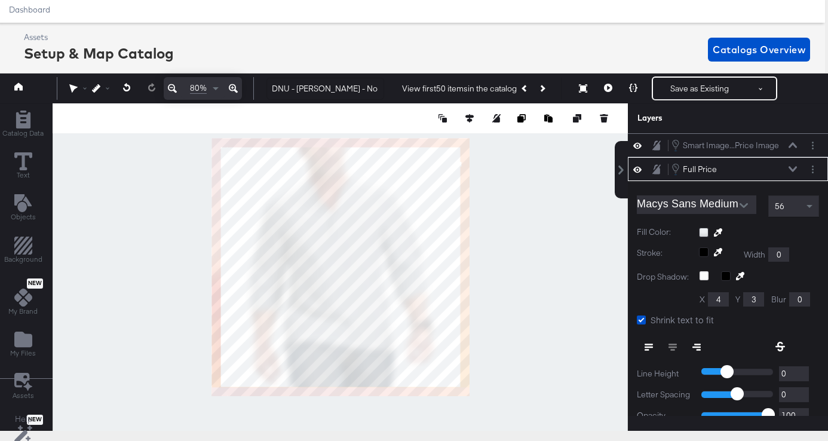
click at [792, 167] on icon at bounding box center [792, 169] width 8 height 6
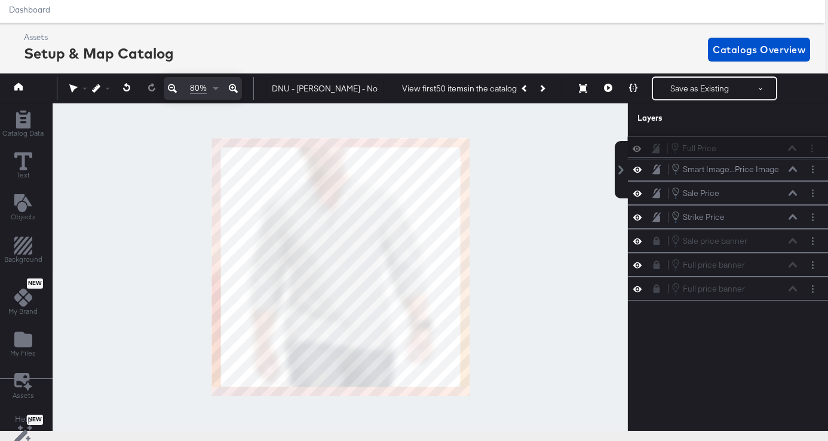
drag, startPoint x: 737, startPoint y: 163, endPoint x: 735, endPoint y: 128, distance: 35.3
click at [735, 128] on div "Layers Smart Image...Price Image Smart Image - Full Price Image Full Price Full…" at bounding box center [727, 259] width 200 height 312
drag, startPoint x: 731, startPoint y: 196, endPoint x: 731, endPoint y: 155, distance: 41.2
click at [731, 155] on div "Full Price Full Price Smart Image...Price Image Smart Image - Full Price Image …" at bounding box center [727, 216] width 200 height 167
drag, startPoint x: 740, startPoint y: 220, endPoint x: 740, endPoint y: 184, distance: 35.8
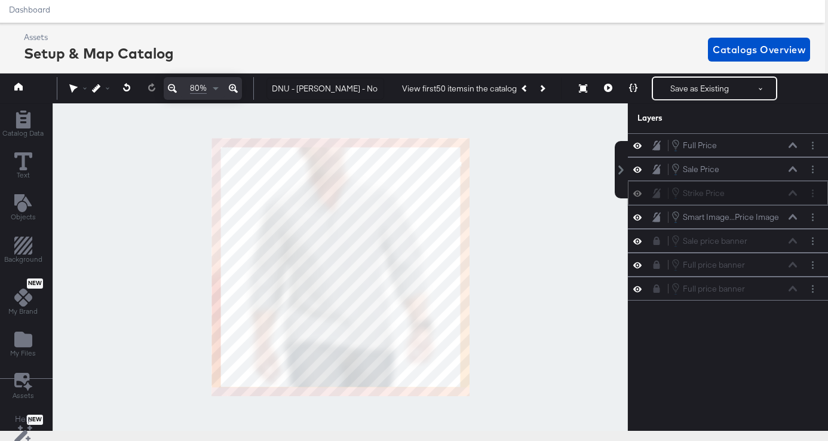
click at [740, 186] on div "Strike Price Strike Price" at bounding box center [733, 192] width 127 height 13
click at [794, 171] on icon at bounding box center [792, 169] width 8 height 6
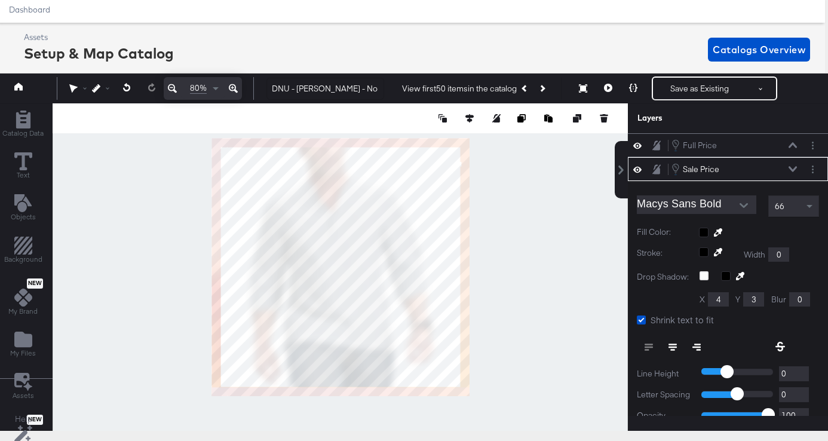
scroll to position [24, 0]
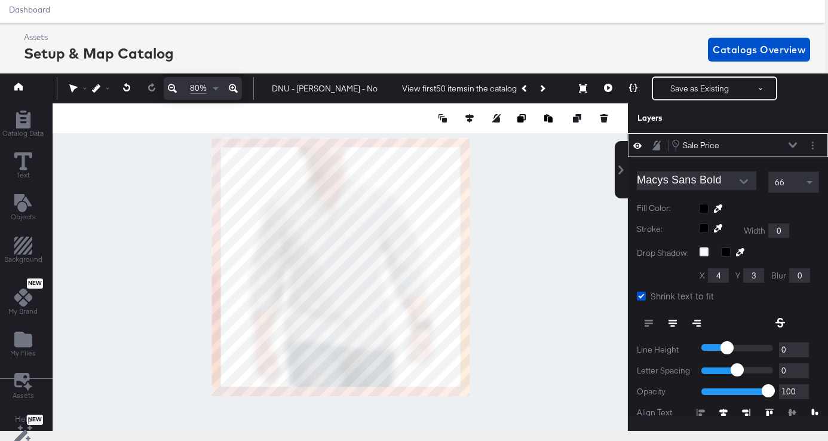
click at [792, 145] on icon at bounding box center [792, 145] width 8 height 6
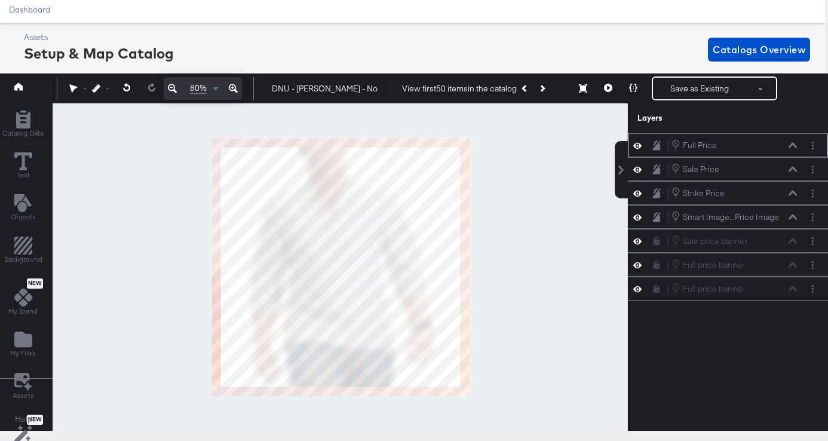
scroll to position [0, 0]
click at [790, 171] on icon at bounding box center [792, 169] width 8 height 6
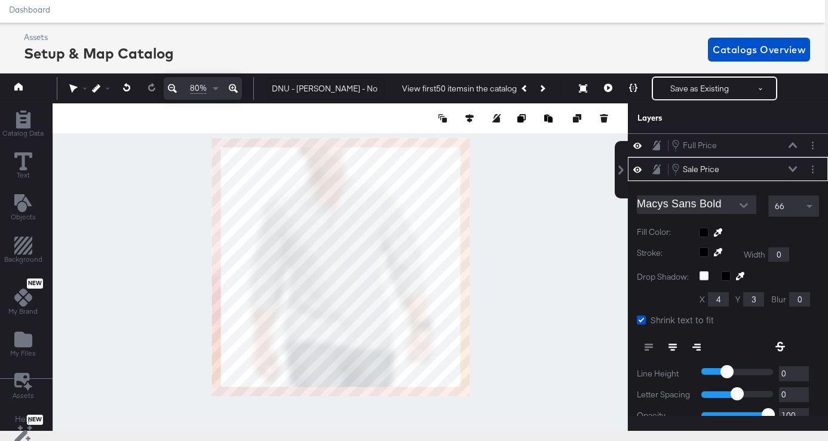
scroll to position [24, 0]
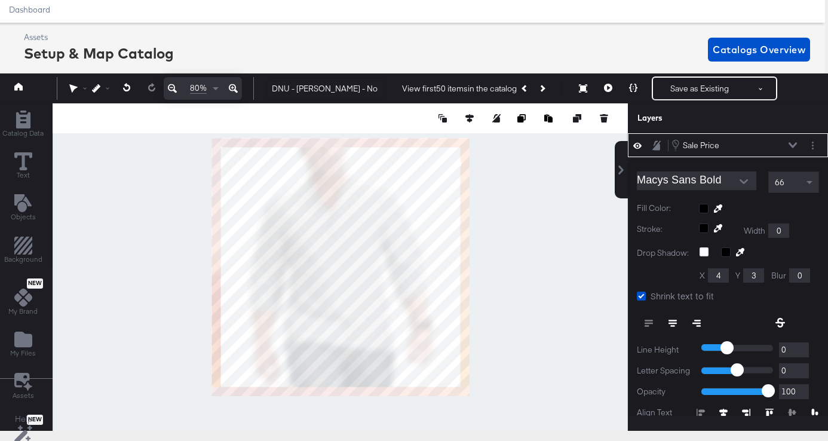
click at [791, 146] on icon at bounding box center [792, 145] width 8 height 5
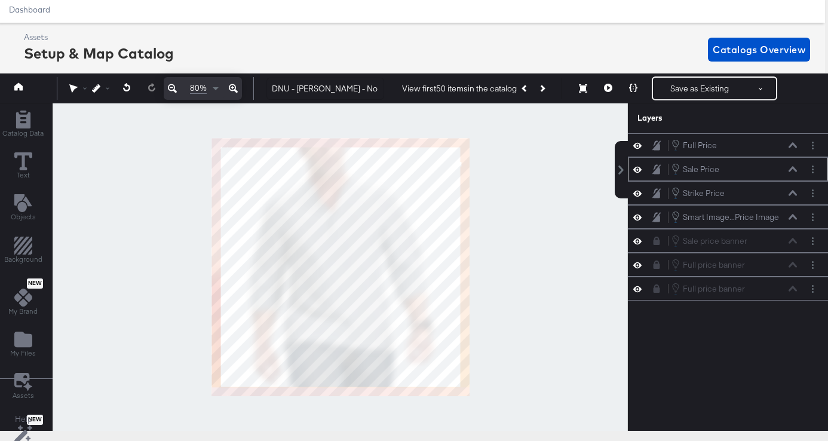
scroll to position [0, 0]
click at [793, 144] on icon at bounding box center [792, 145] width 8 height 5
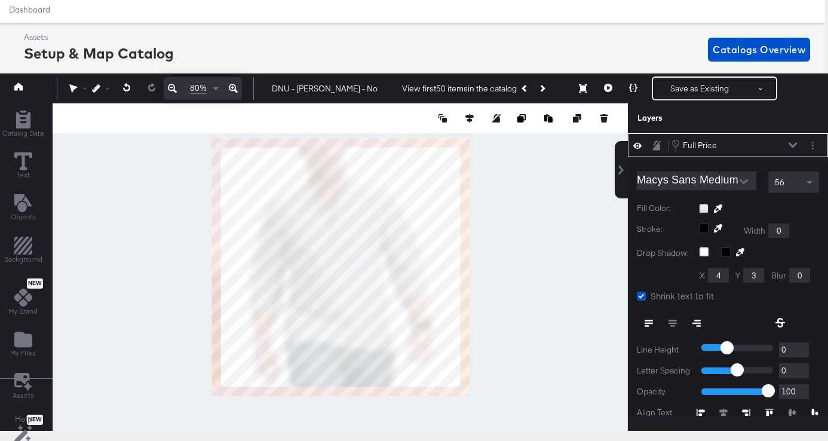
click at [702, 209] on div at bounding box center [759, 209] width 120 height 10
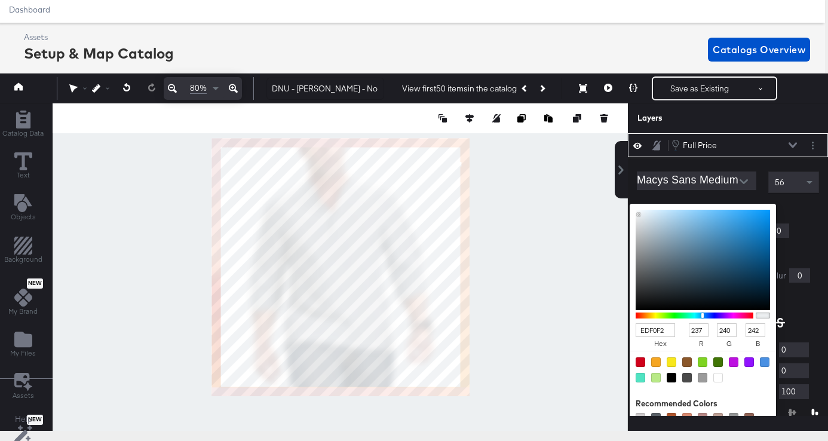
scroll to position [6, 0]
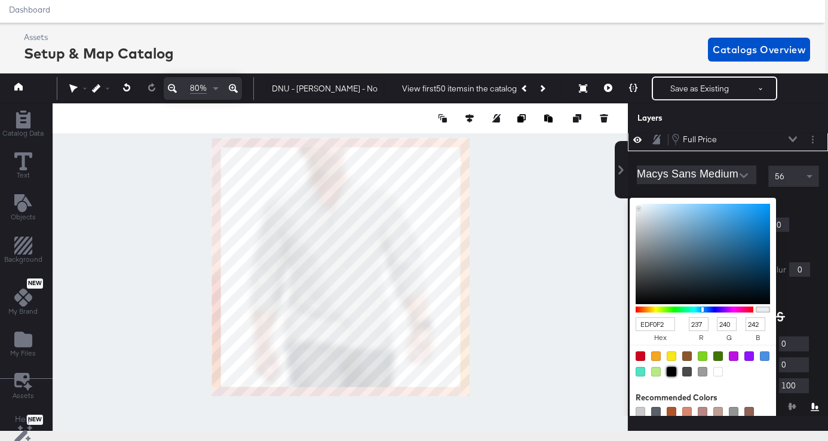
click at [671, 373] on div at bounding box center [671, 372] width 10 height 10
type input "000000"
type input "0"
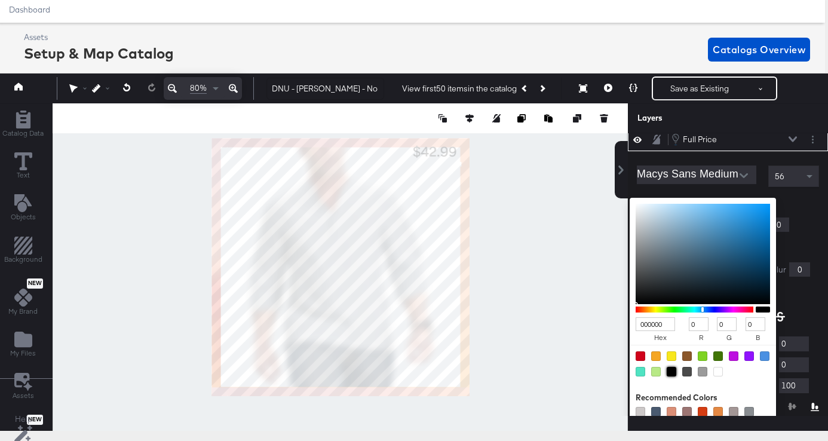
click at [606, 268] on div at bounding box center [340, 266] width 574 height 327
type input "EDF0F2"
type input "237"
type input "240"
type input "242"
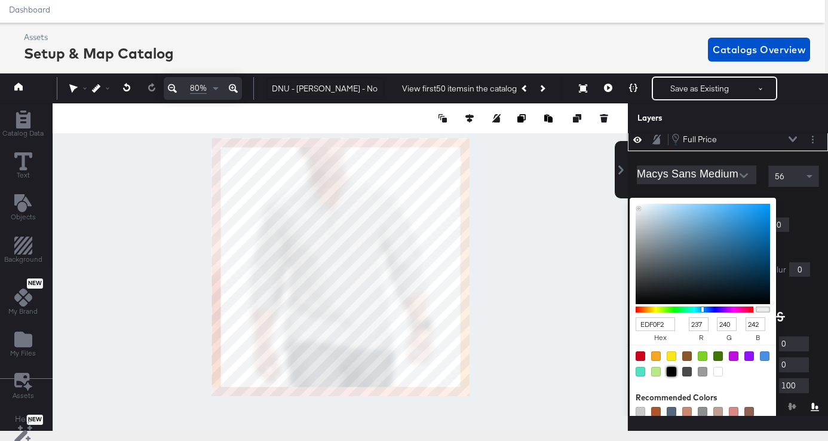
click at [666, 371] on div at bounding box center [671, 372] width 10 height 10
type input "000000"
type input "0"
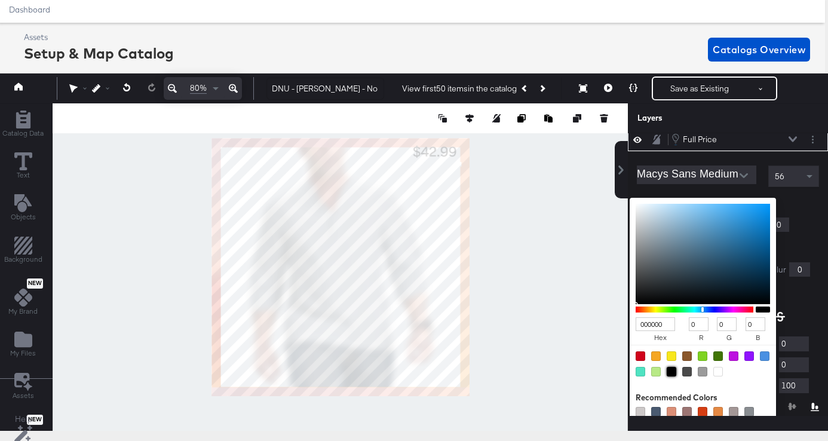
click at [795, 196] on div "Fill Color: 000000 hex 0 r 0 g 0 b 100 a Recommended Colors" at bounding box center [727, 201] width 182 height 11
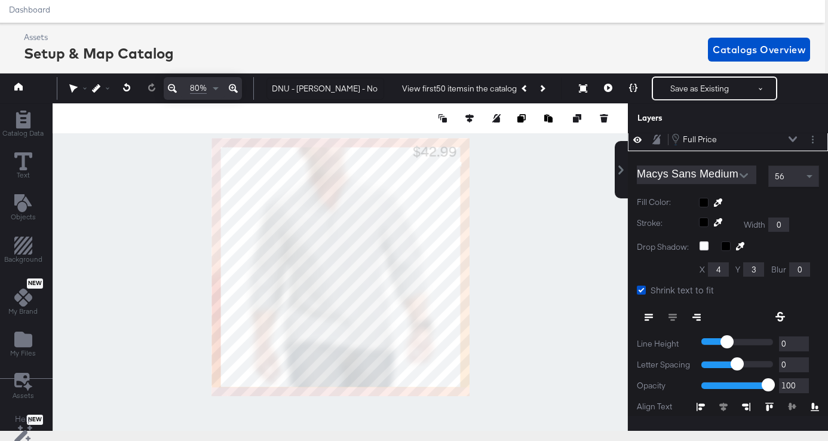
click at [745, 177] on icon "Open" at bounding box center [743, 175] width 8 height 8
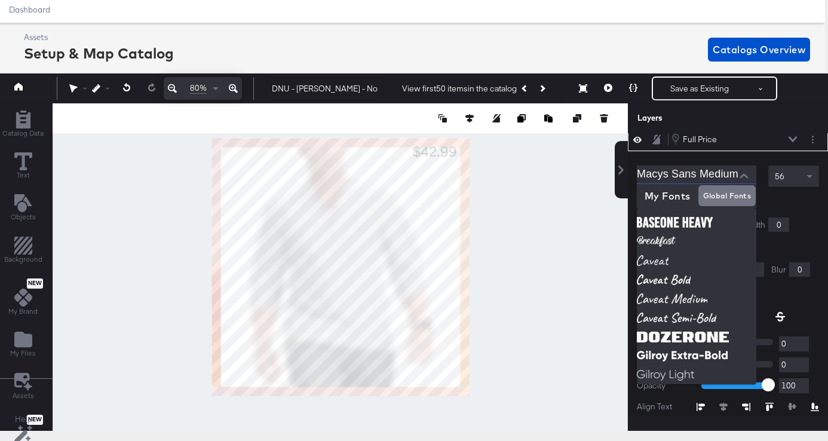
click at [744, 157] on div "Macys Sans Medium 56 Fill Color: Stroke: Width 0 Drop Shadow: X 4 Y 3 Blur 0 Sh…" at bounding box center [727, 323] width 200 height 344
click at [771, 107] on div "Layers" at bounding box center [727, 118] width 200 height 30
type input "38"
click at [530, 216] on div at bounding box center [340, 266] width 575 height 327
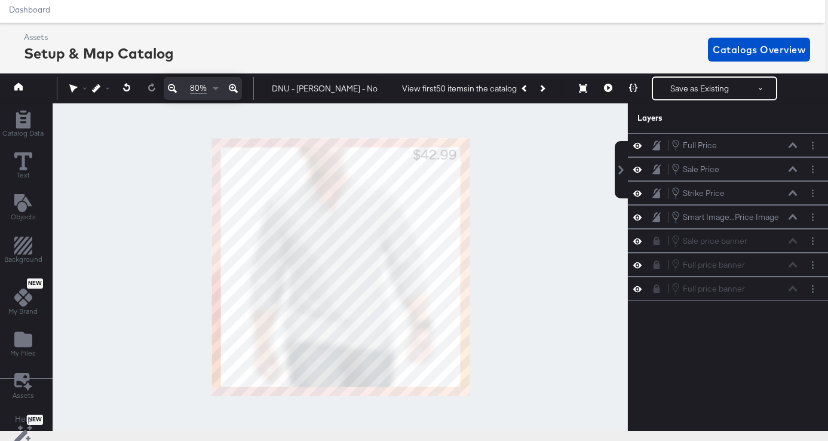
scroll to position [0, 0]
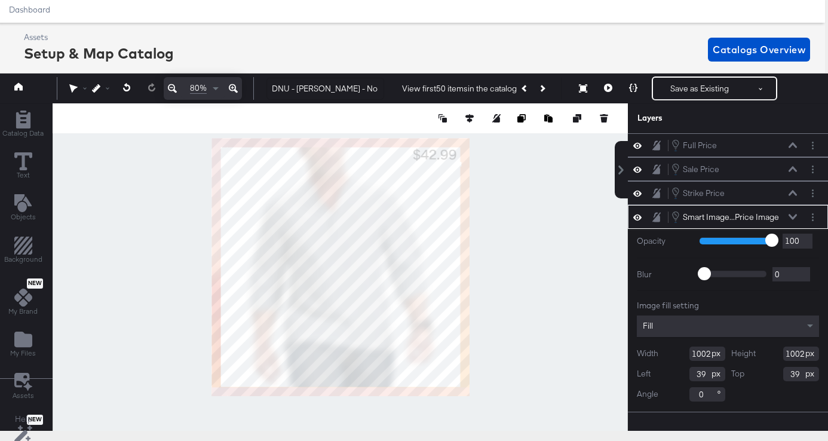
click at [530, 208] on div at bounding box center [340, 266] width 575 height 327
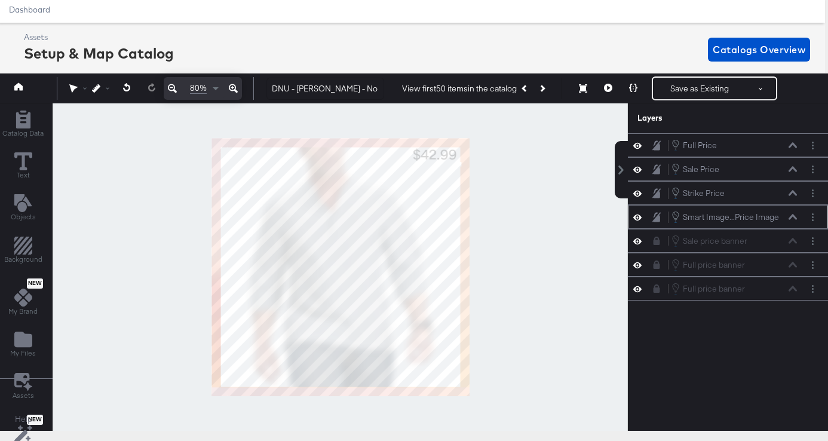
click at [789, 217] on icon at bounding box center [792, 217] width 8 height 6
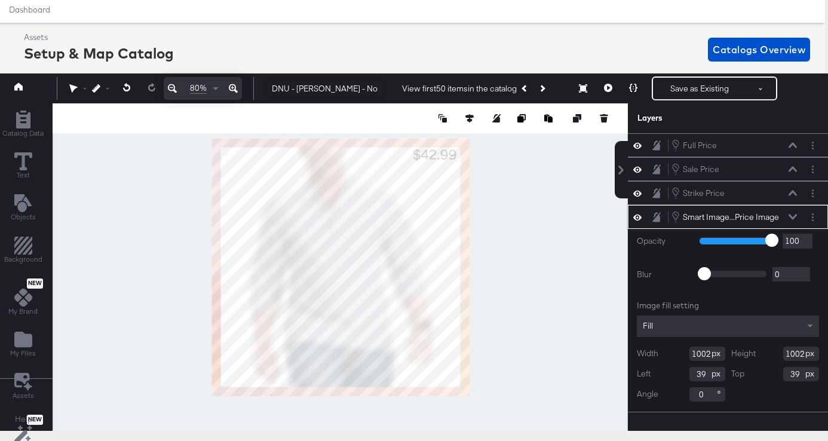
click at [705, 353] on input "1002" at bounding box center [707, 353] width 36 height 14
type input "1020"
click at [799, 355] on input "1002" at bounding box center [801, 353] width 36 height 14
type input "1020"
click at [470, 115] on icon at bounding box center [469, 118] width 8 height 8
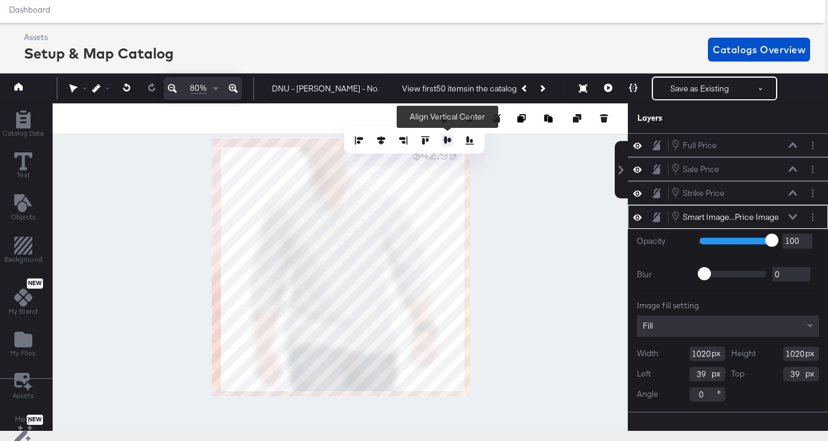
click at [445, 142] on icon at bounding box center [447, 139] width 8 height 7
type input "30"
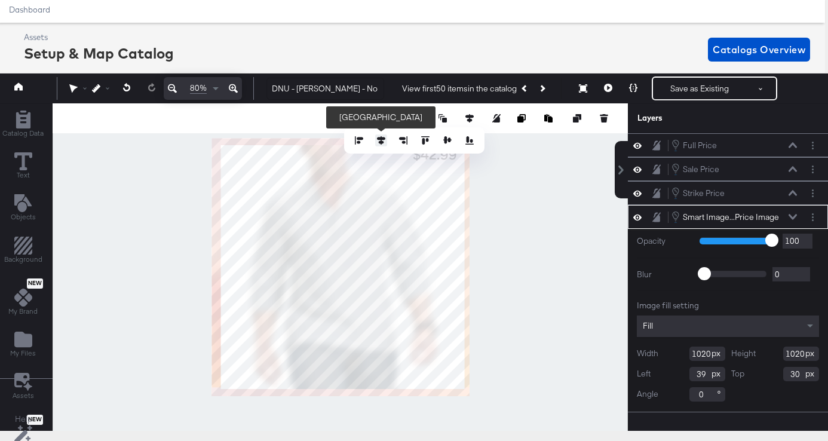
click at [383, 143] on icon at bounding box center [381, 140] width 8 height 8
type input "30"
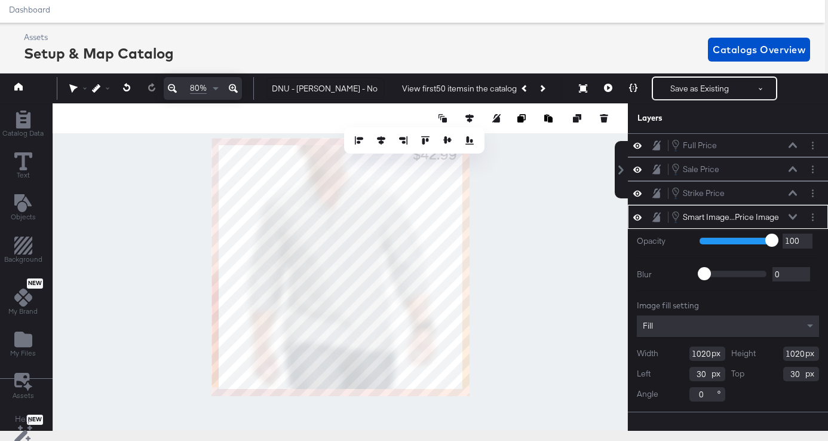
click at [549, 231] on div at bounding box center [340, 266] width 575 height 327
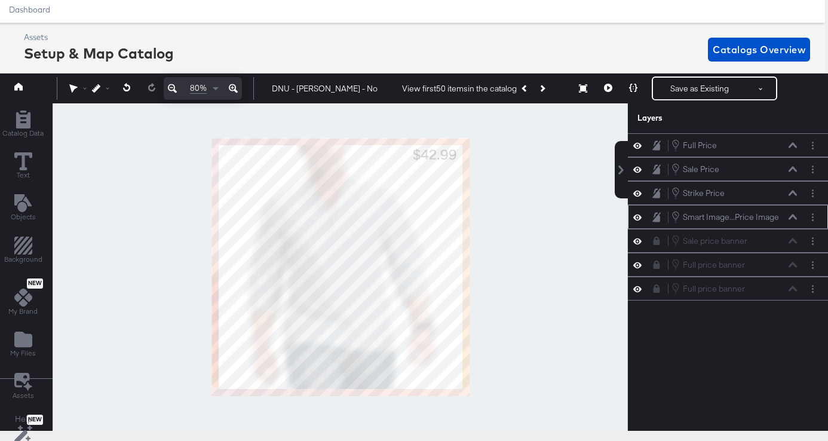
click at [795, 217] on icon at bounding box center [792, 217] width 8 height 6
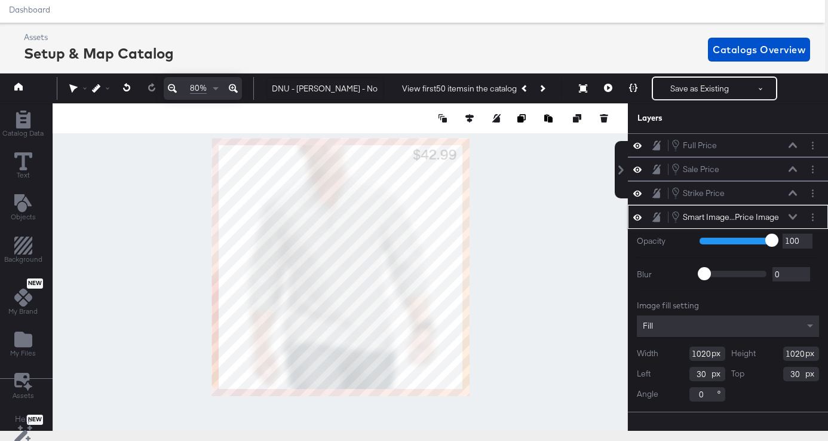
click at [710, 356] on input "1020" at bounding box center [707, 353] width 36 height 14
type input "1029"
click at [801, 353] on input "1020" at bounding box center [801, 353] width 36 height 14
type input "1029"
click at [469, 117] on icon at bounding box center [469, 118] width 8 height 8
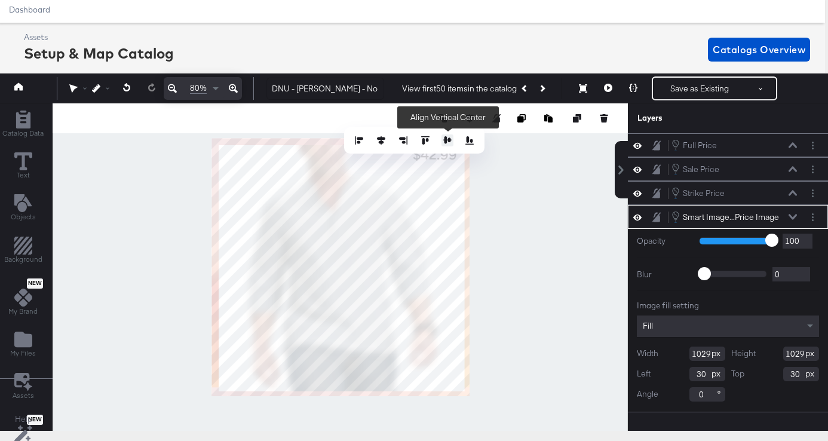
click at [450, 140] on icon at bounding box center [447, 140] width 8 height 8
type input "26"
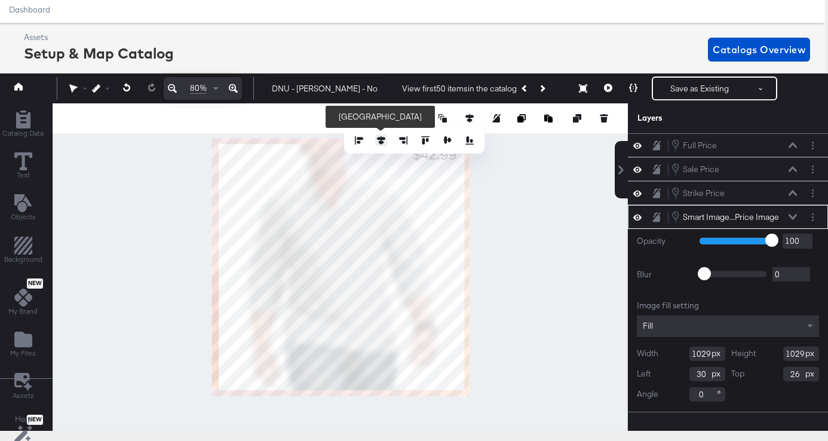
click at [377, 143] on icon at bounding box center [381, 140] width 8 height 8
type input "26"
click at [574, 213] on div at bounding box center [340, 266] width 575 height 327
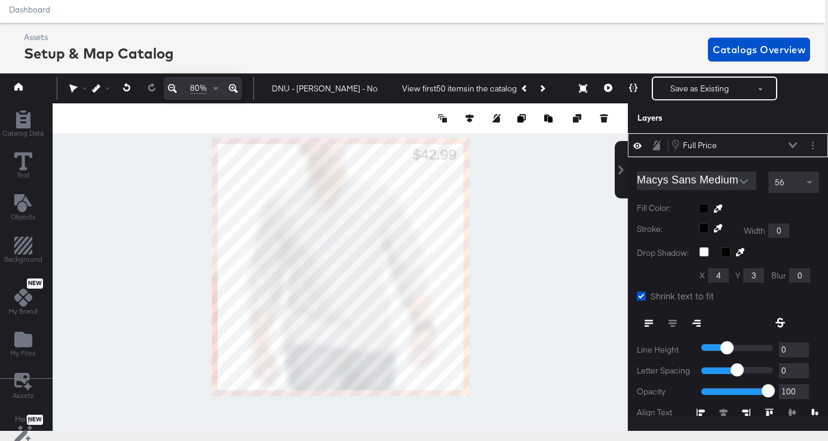
type input "847"
type input "25"
click at [518, 187] on div at bounding box center [340, 266] width 575 height 327
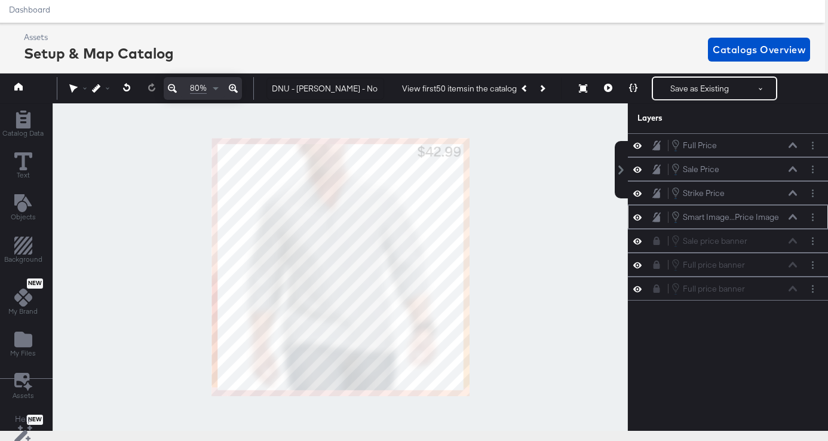
click at [790, 216] on icon at bounding box center [792, 217] width 8 height 6
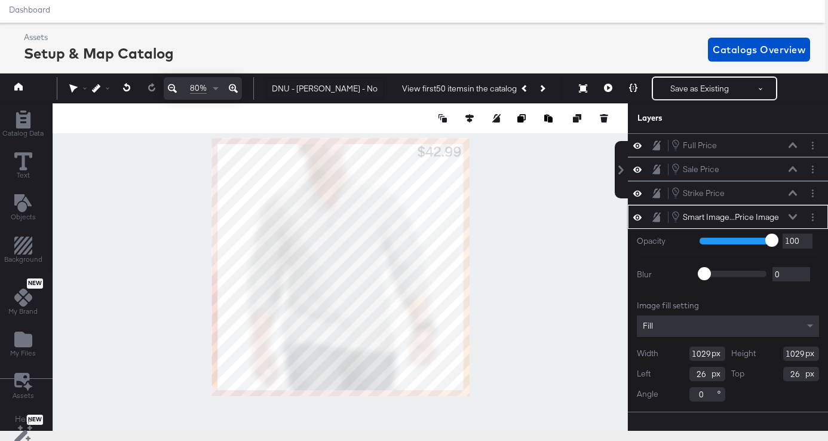
click at [705, 353] on input "1029" at bounding box center [707, 353] width 36 height 14
type input "1049"
click at [798, 354] on input "1029" at bounding box center [801, 353] width 36 height 14
type input "1049"
click at [473, 118] on icon at bounding box center [469, 118] width 8 height 8
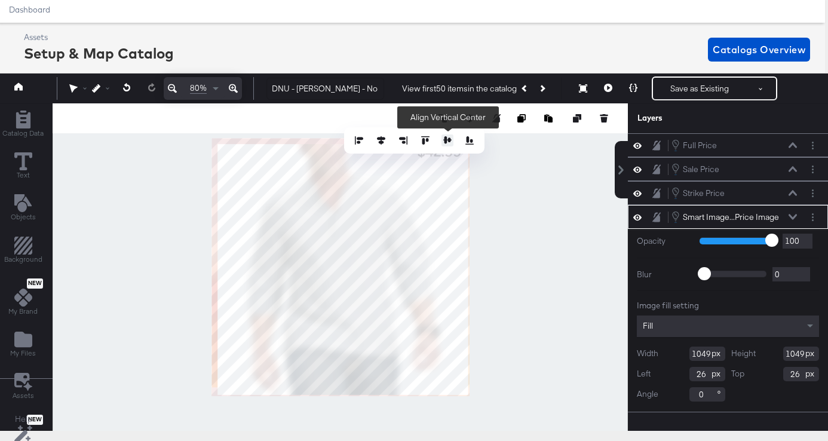
click at [442, 138] on button at bounding box center [447, 140] width 12 height 12
type input "16"
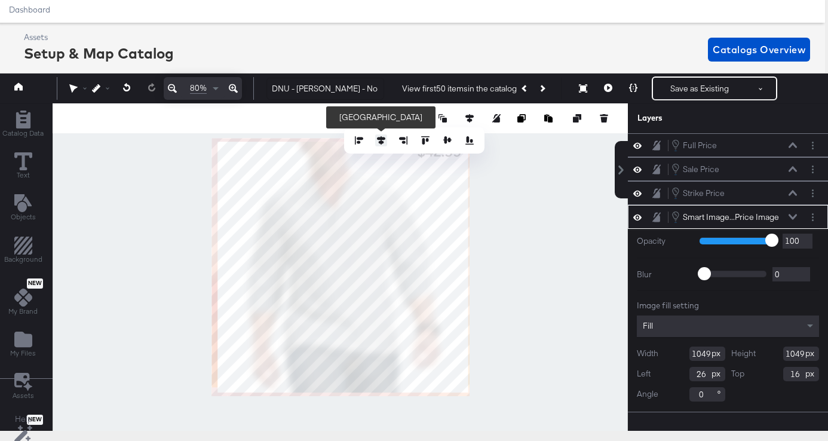
click at [379, 141] on icon at bounding box center [381, 140] width 8 height 8
type input "16"
click at [556, 212] on div at bounding box center [340, 266] width 575 height 327
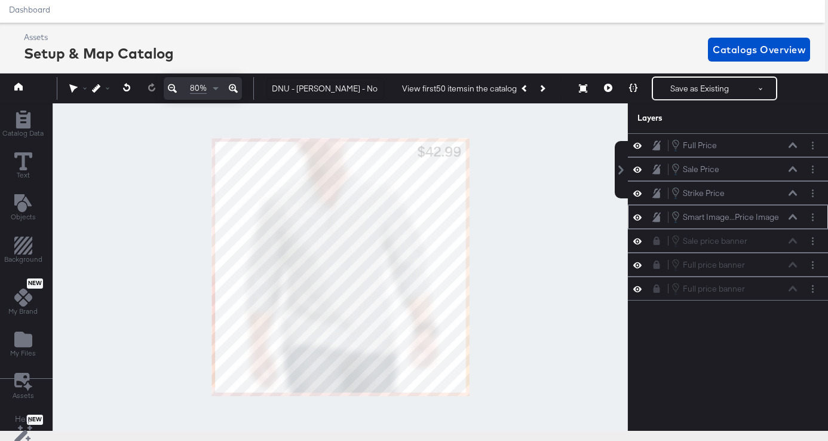
click at [792, 217] on icon at bounding box center [792, 217] width 8 height 6
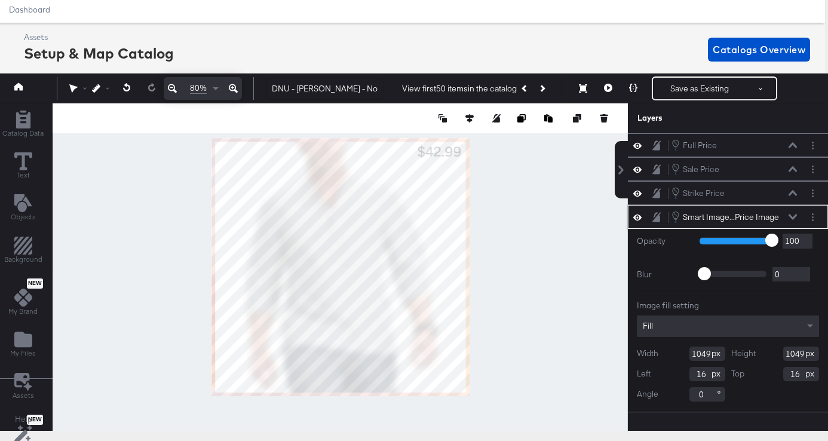
click at [704, 353] on input "1049" at bounding box center [707, 353] width 36 height 14
type input "1069"
click at [797, 354] on input "1049" at bounding box center [801, 353] width 36 height 14
type input "1069"
click at [471, 116] on icon at bounding box center [469, 118] width 8 height 8
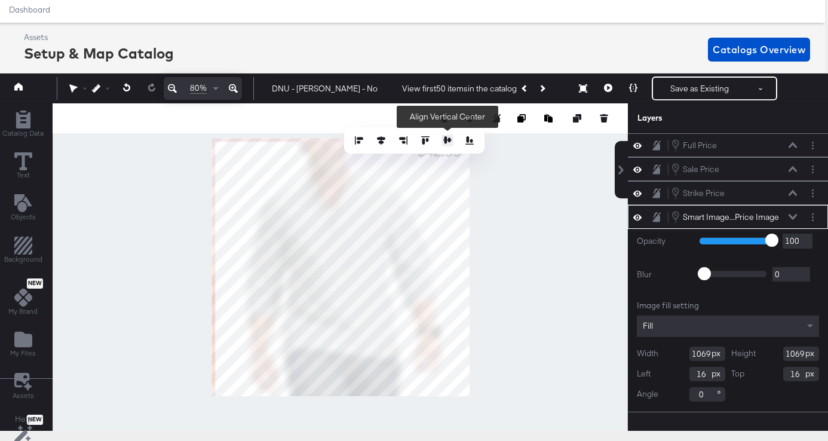
click at [445, 139] on icon at bounding box center [447, 139] width 8 height 7
type input "6"
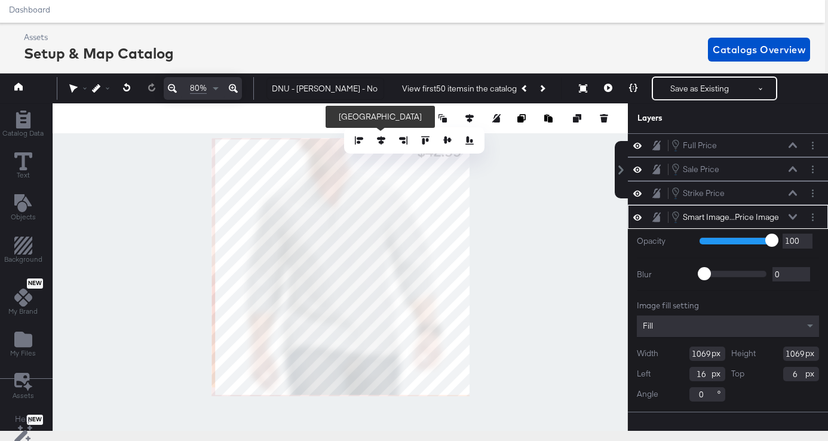
click at [373, 141] on div at bounding box center [414, 140] width 122 height 12
click at [377, 141] on icon at bounding box center [381, 140] width 8 height 8
type input "6"
click at [553, 239] on div at bounding box center [340, 266] width 575 height 327
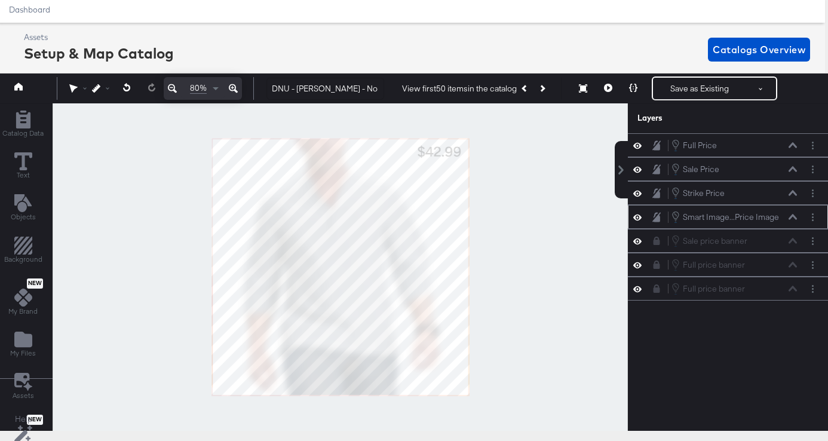
click at [795, 219] on icon at bounding box center [792, 217] width 8 height 6
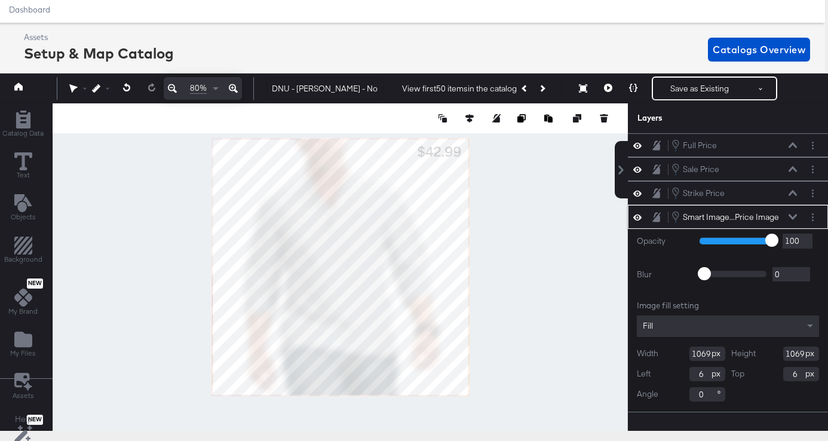
click at [705, 353] on input "1069" at bounding box center [707, 353] width 36 height 14
type input "1059"
click at [799, 355] on input "1069" at bounding box center [801, 353] width 36 height 14
type input "1059"
click at [469, 118] on icon at bounding box center [469, 118] width 8 height 8
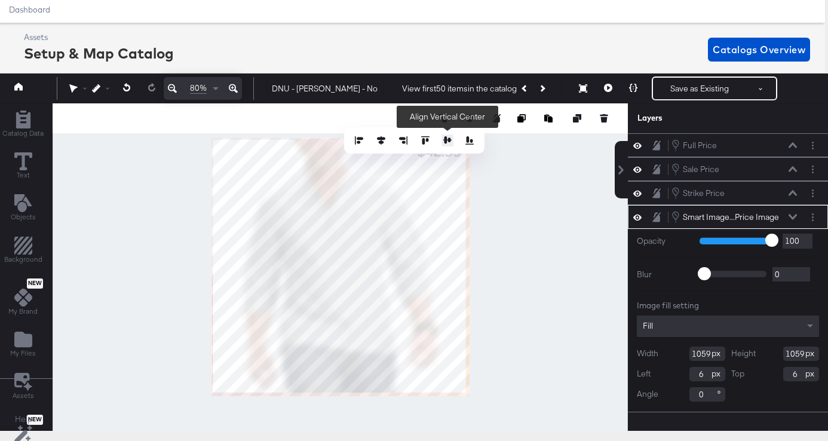
click at [448, 137] on icon at bounding box center [447, 140] width 8 height 8
type input "11"
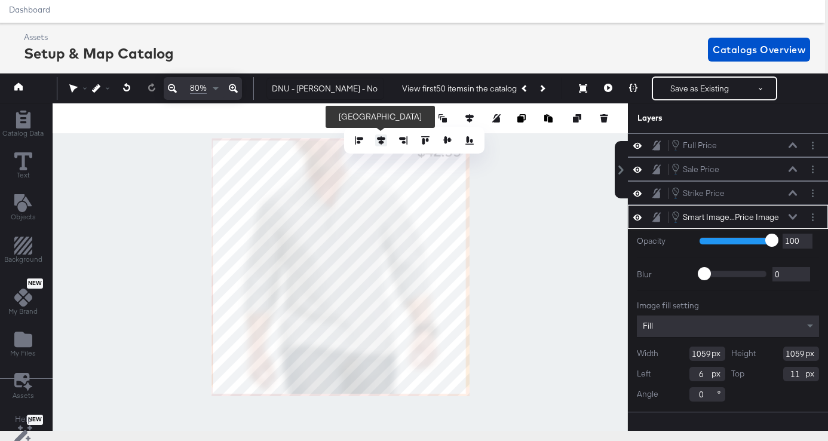
click at [377, 140] on icon at bounding box center [381, 140] width 8 height 8
type input "11"
click at [516, 213] on div at bounding box center [340, 266] width 575 height 327
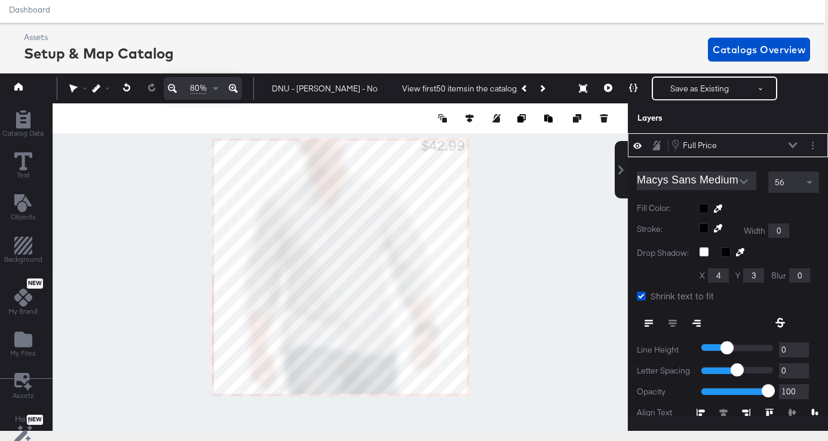
type input "862"
type input "0"
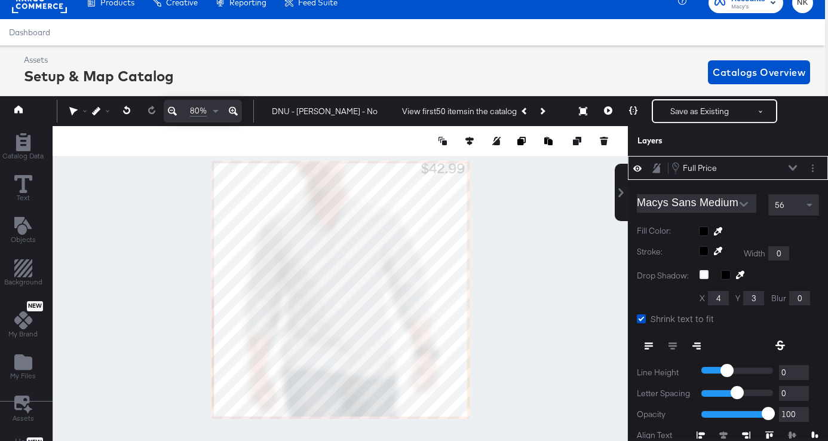
scroll to position [11, 3]
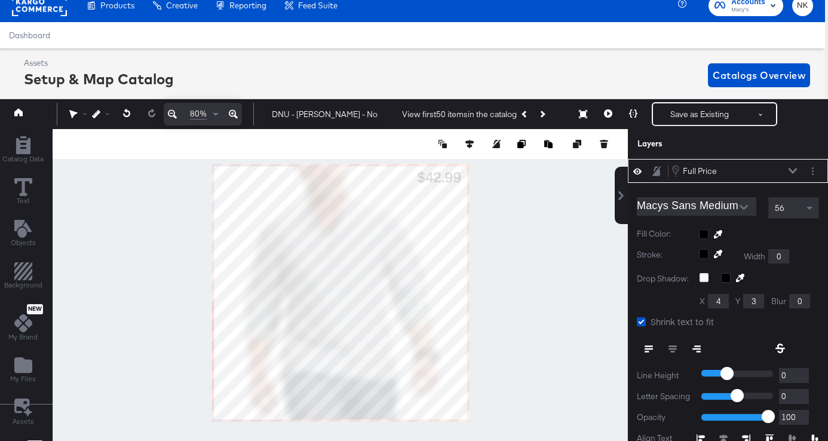
type input "847"
type input "25"
click at [505, 190] on div at bounding box center [340, 292] width 575 height 327
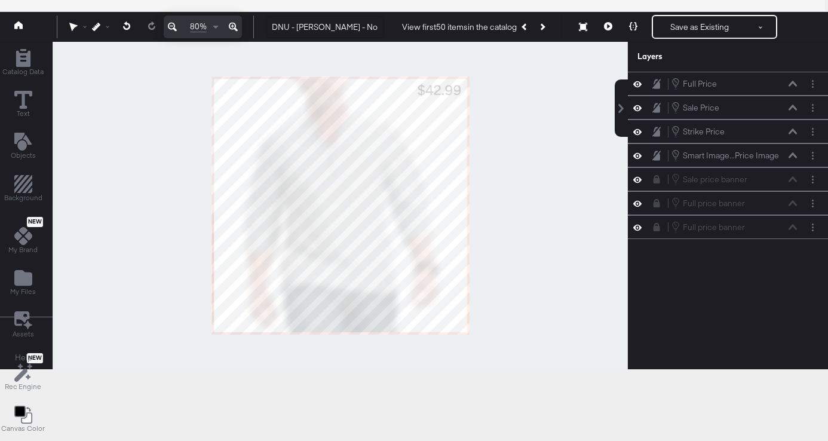
scroll to position [81, 3]
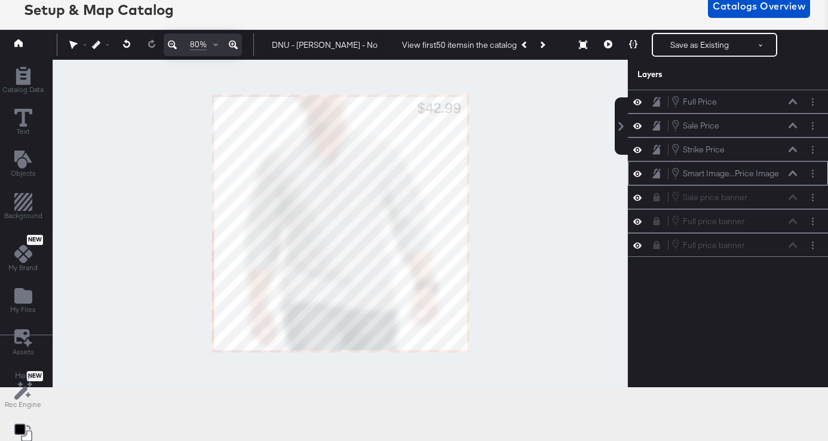
click at [792, 176] on icon at bounding box center [792, 173] width 8 height 6
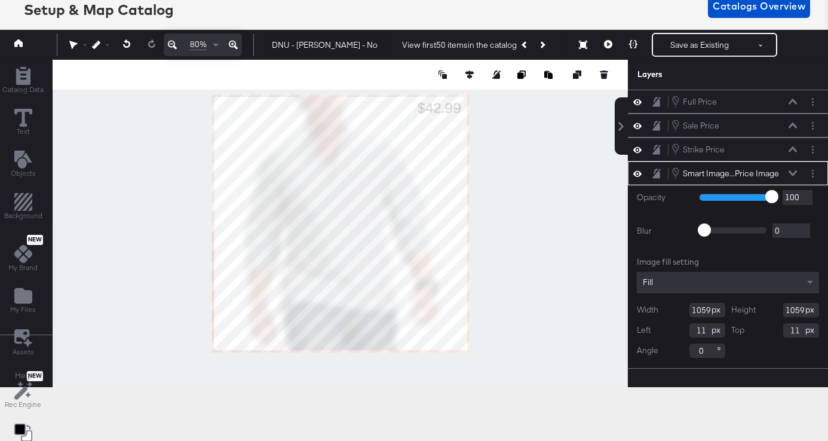
click at [542, 252] on div at bounding box center [340, 223] width 574 height 327
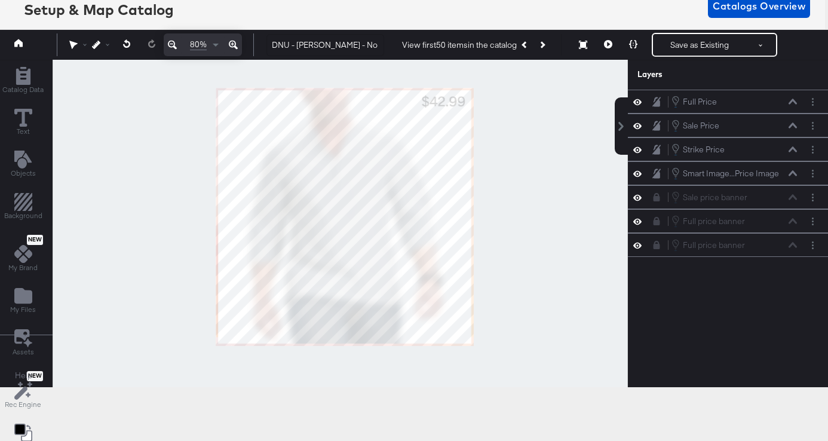
click at [546, 245] on div at bounding box center [340, 223] width 574 height 327
click at [794, 176] on button at bounding box center [793, 173] width 10 height 7
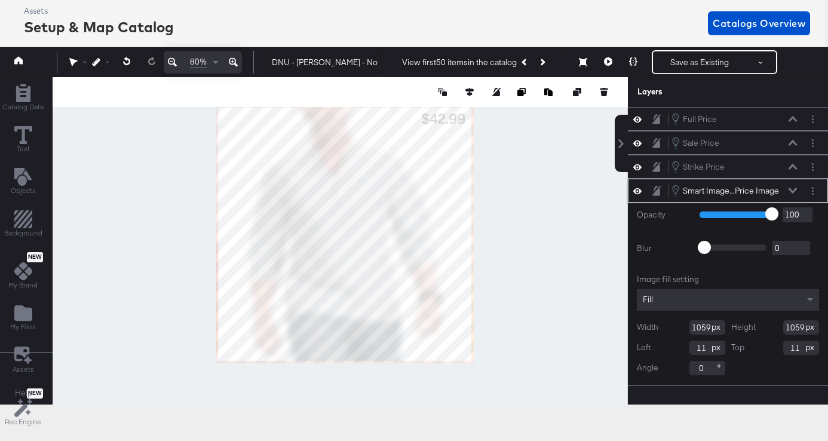
scroll to position [62, 3]
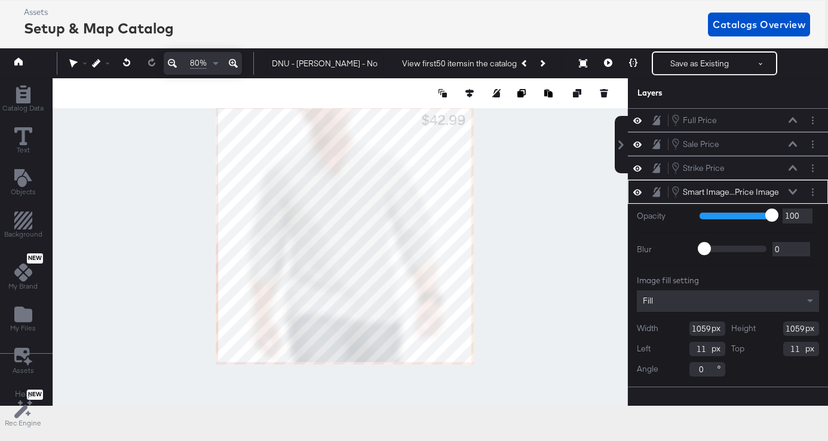
click at [737, 86] on div "Layers" at bounding box center [727, 93] width 200 height 30
click at [518, 224] on div at bounding box center [340, 241] width 574 height 327
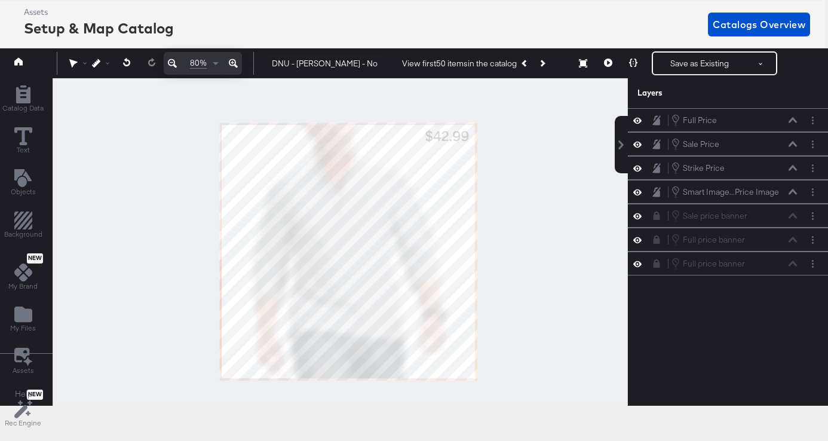
click at [521, 241] on div at bounding box center [340, 241] width 574 height 327
click at [793, 192] on icon at bounding box center [792, 191] width 8 height 5
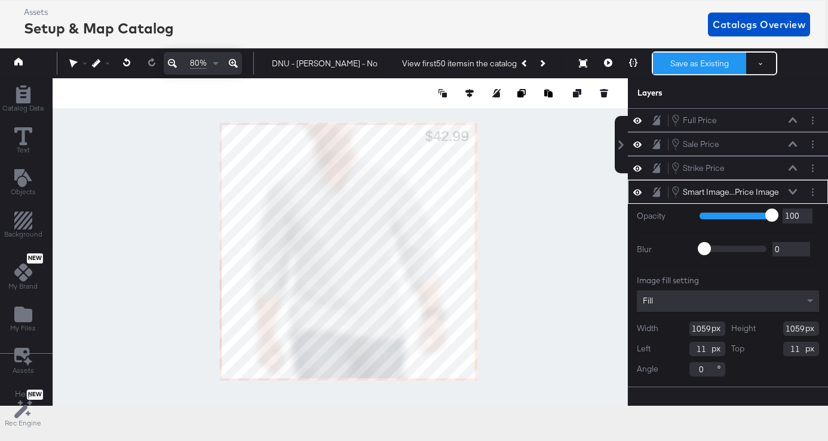
click at [675, 61] on button "Save as Existing" at bounding box center [699, 63] width 93 height 21
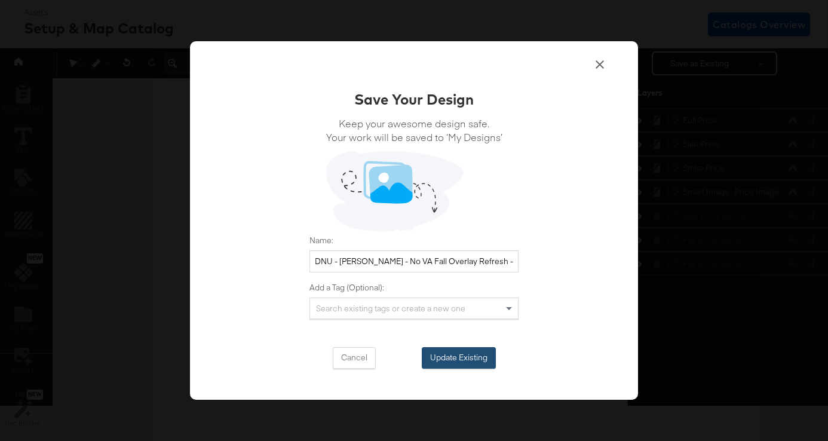
click at [468, 352] on button "Update Existing" at bounding box center [459, 357] width 74 height 21
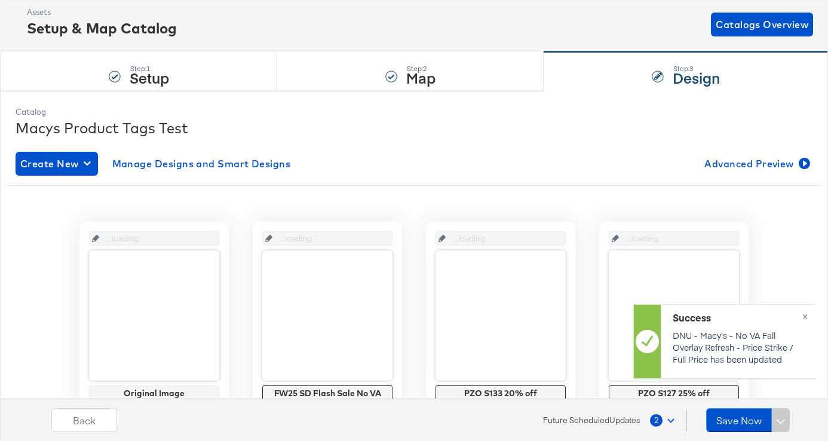
scroll to position [62, 0]
